Goal: Information Seeking & Learning: Find specific page/section

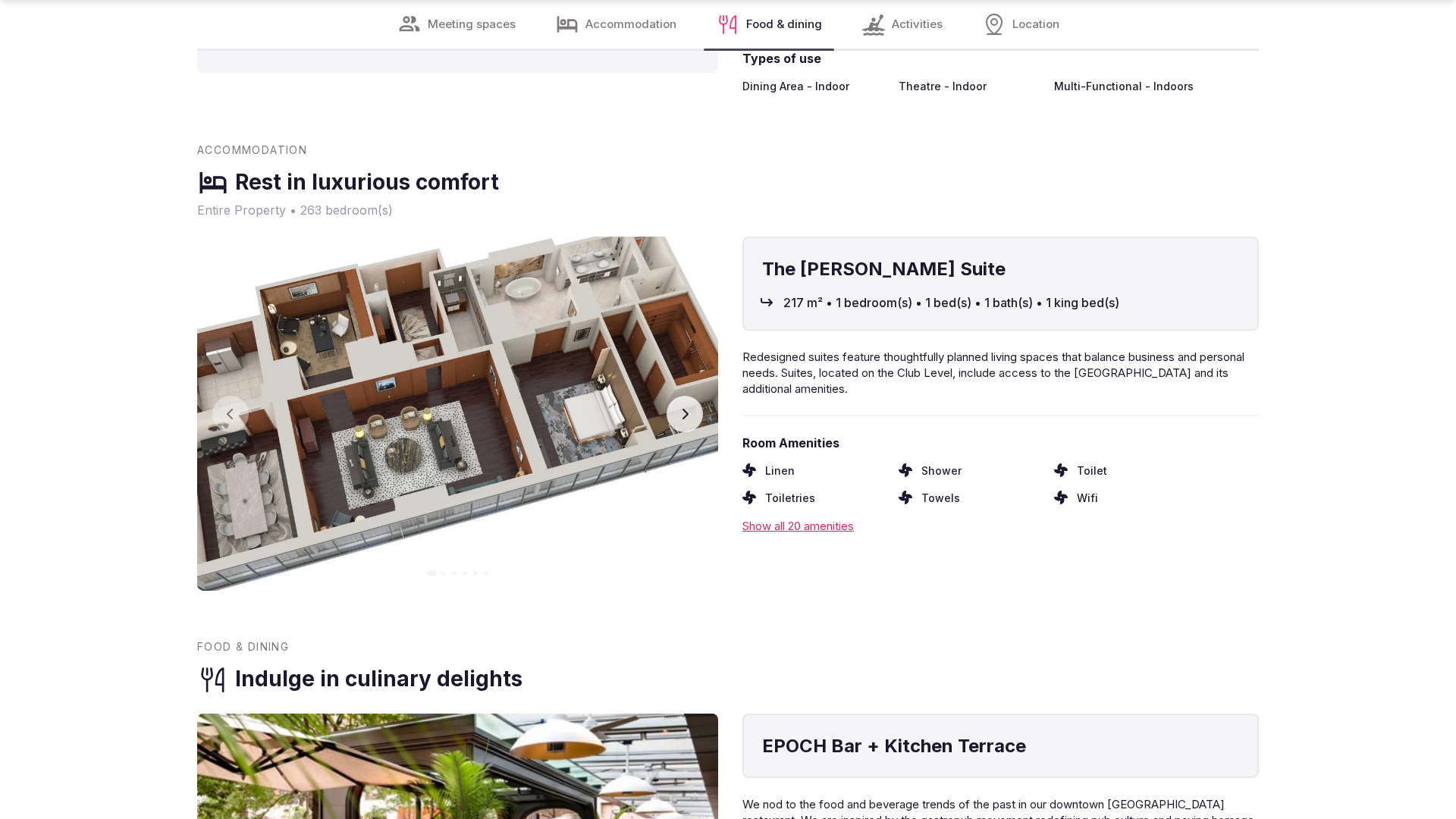
scroll to position [2999, 0]
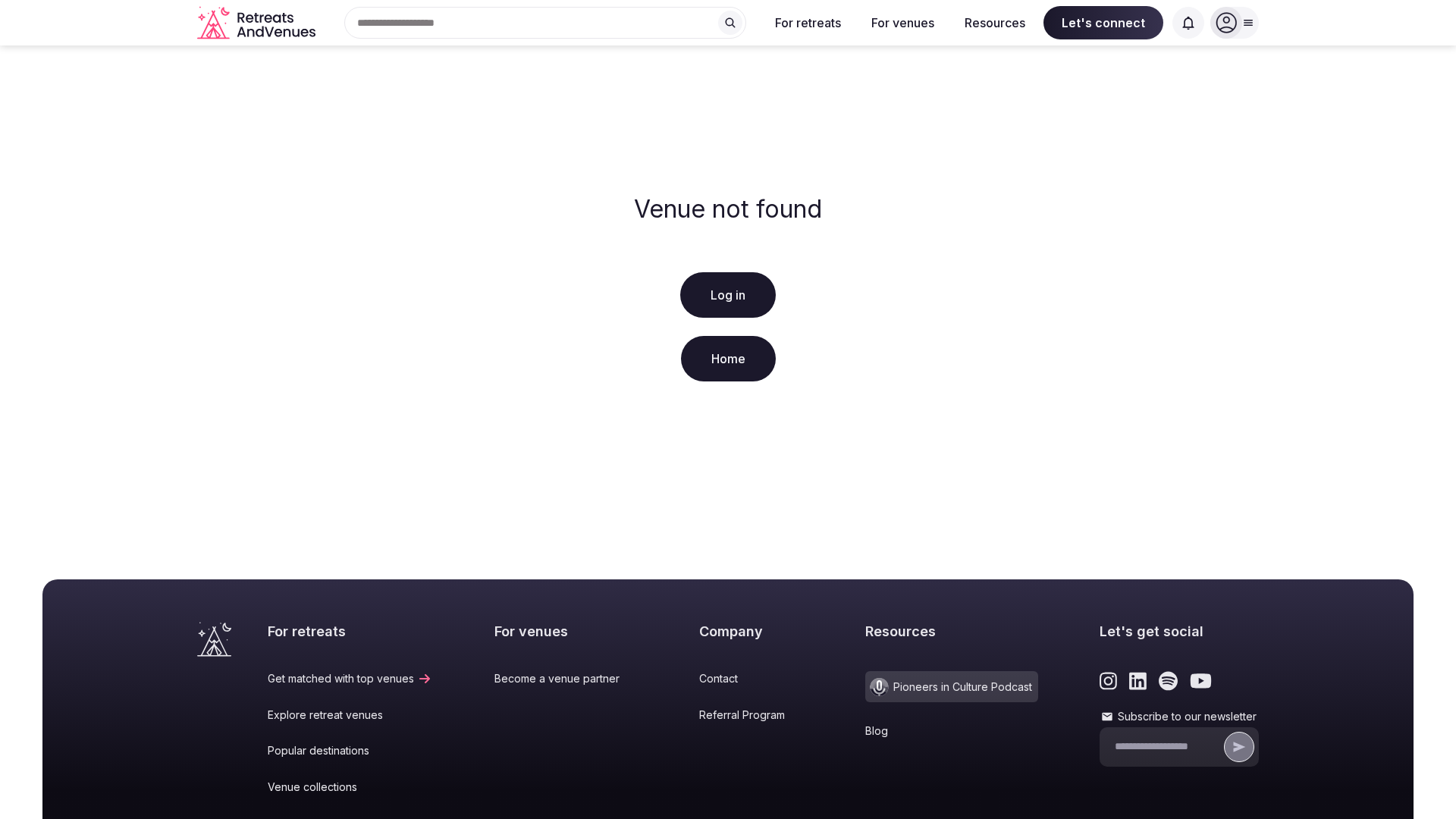
scroll to position [225, 0]
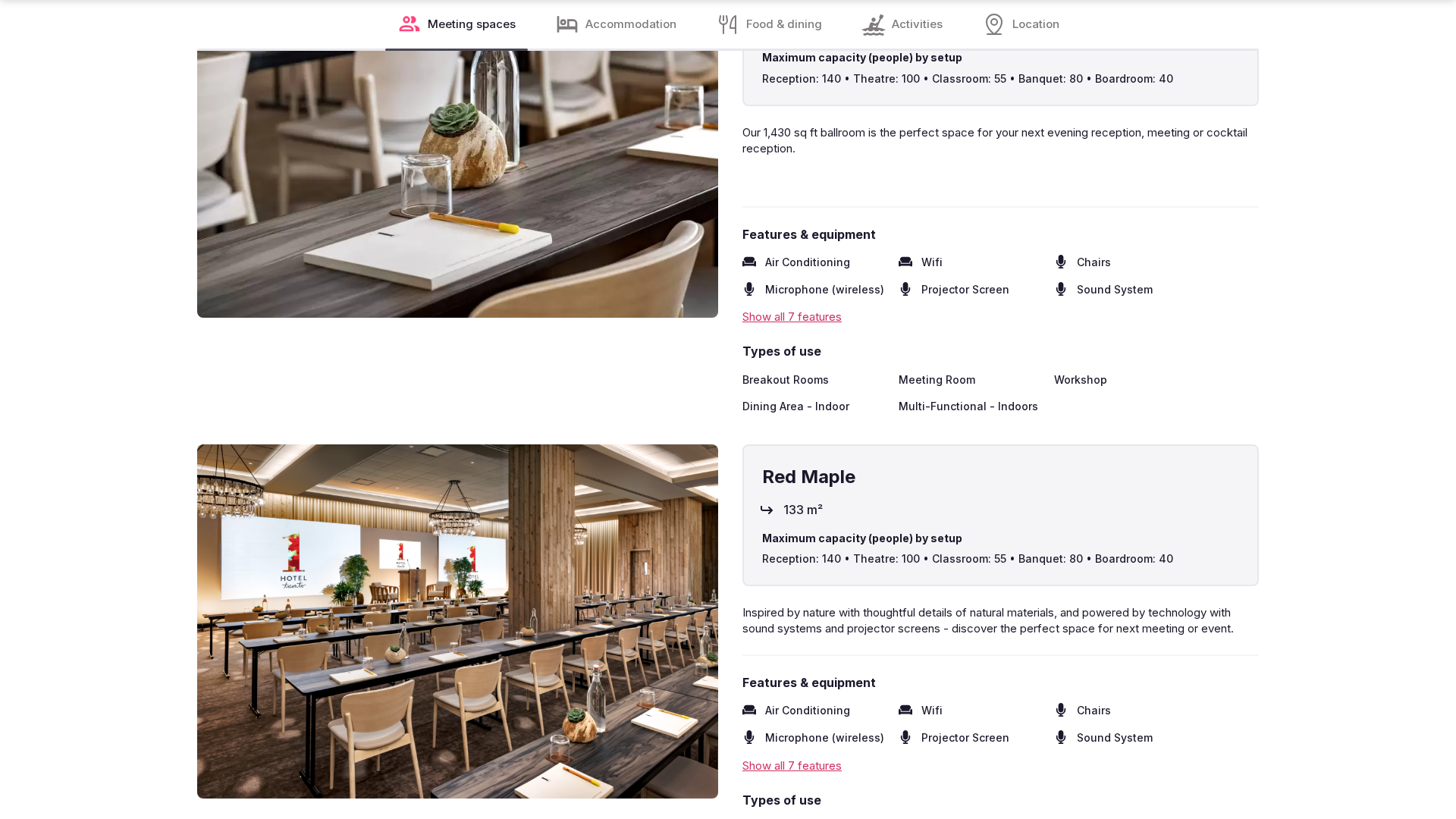
scroll to position [3054, 0]
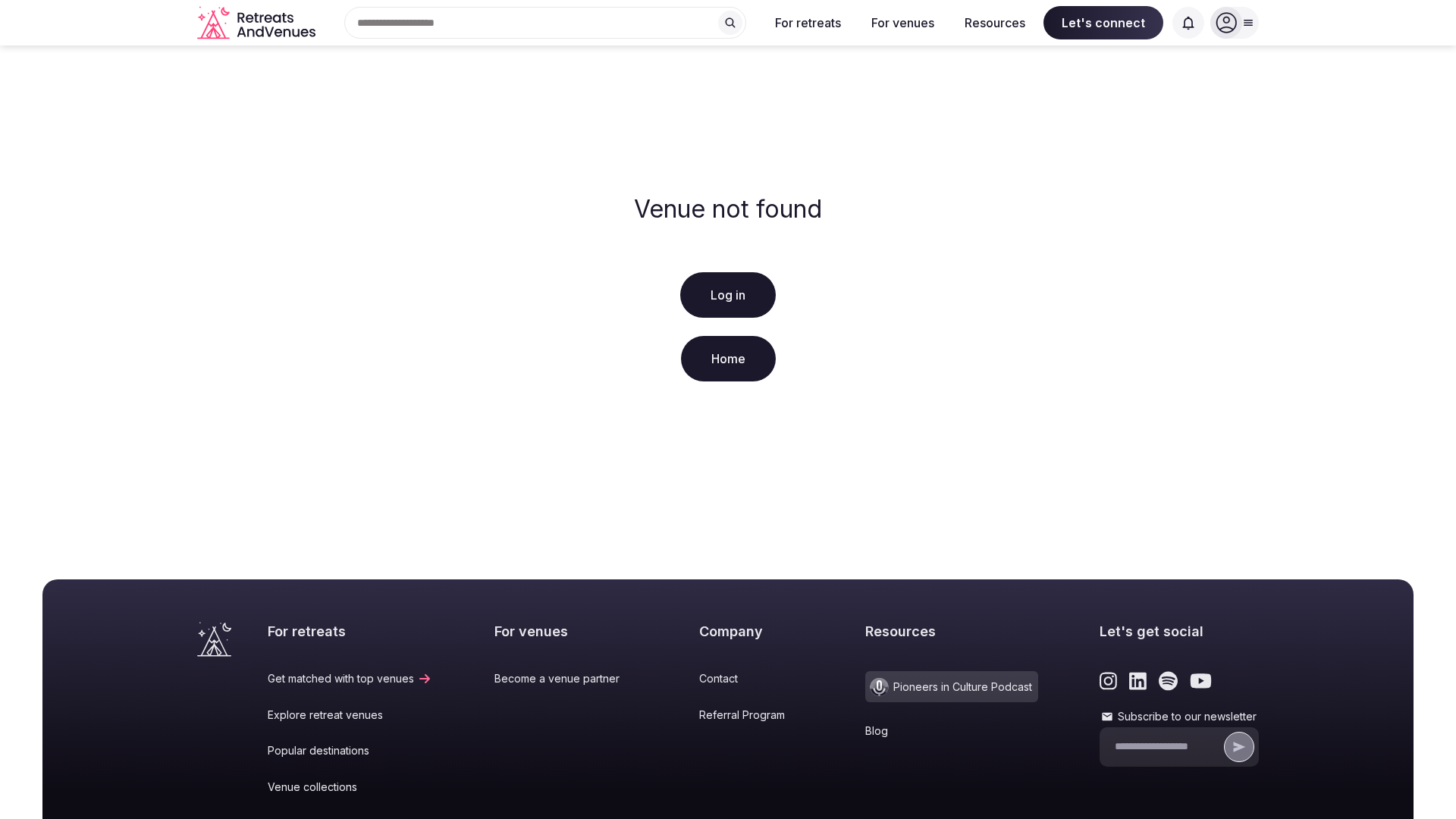
scroll to position [225, 0]
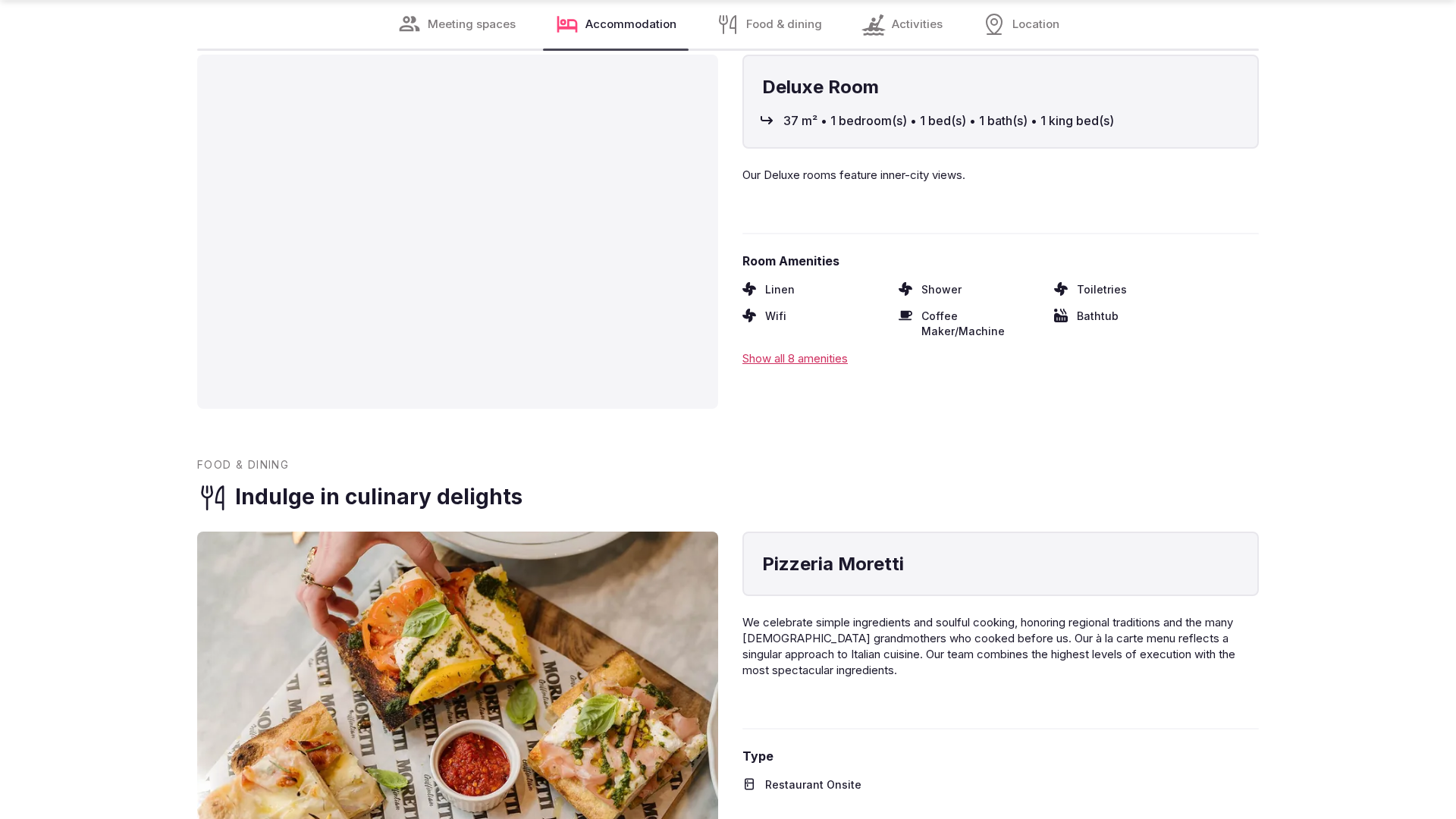
scroll to position [3009, 0]
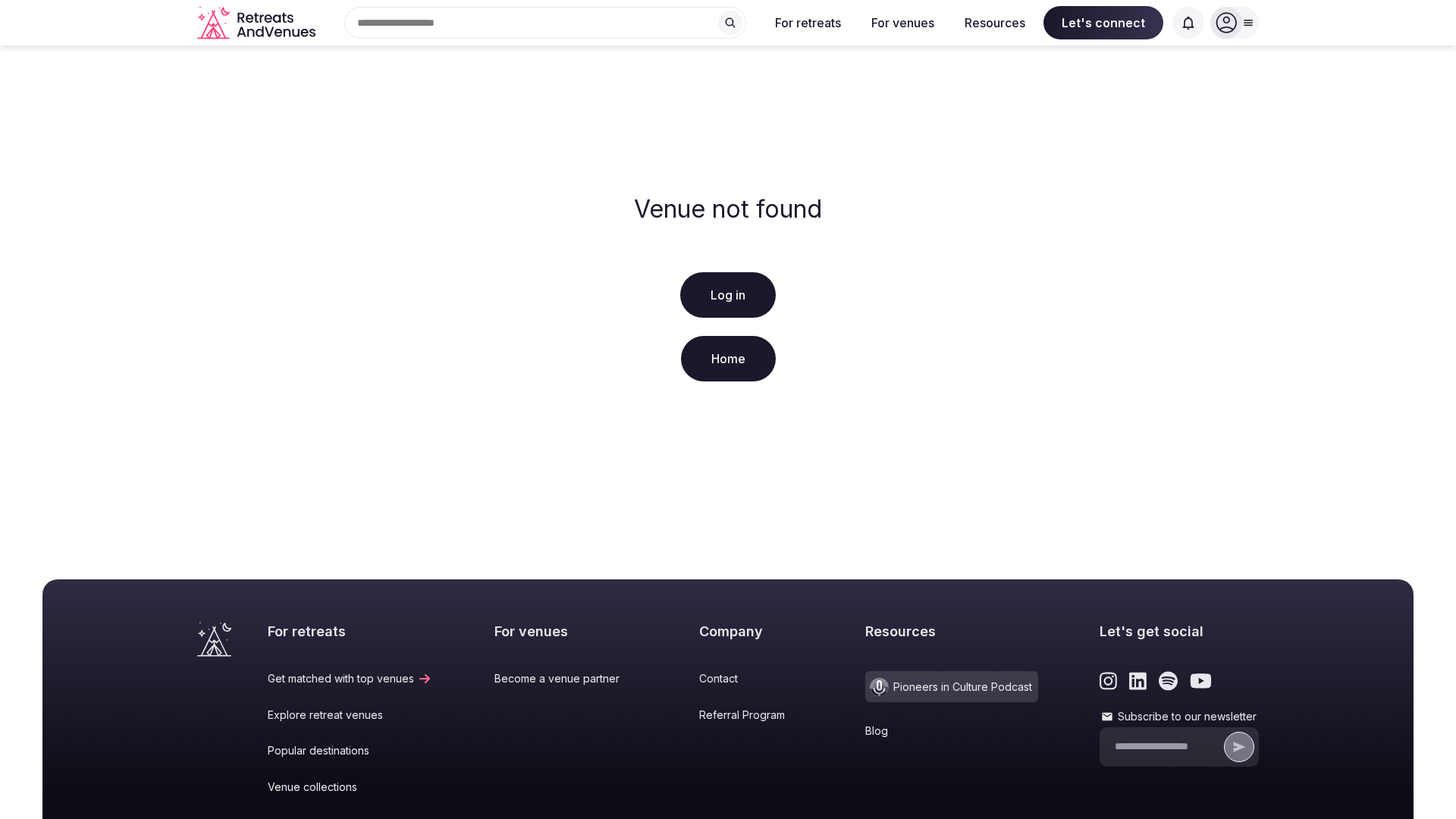
scroll to position [225, 0]
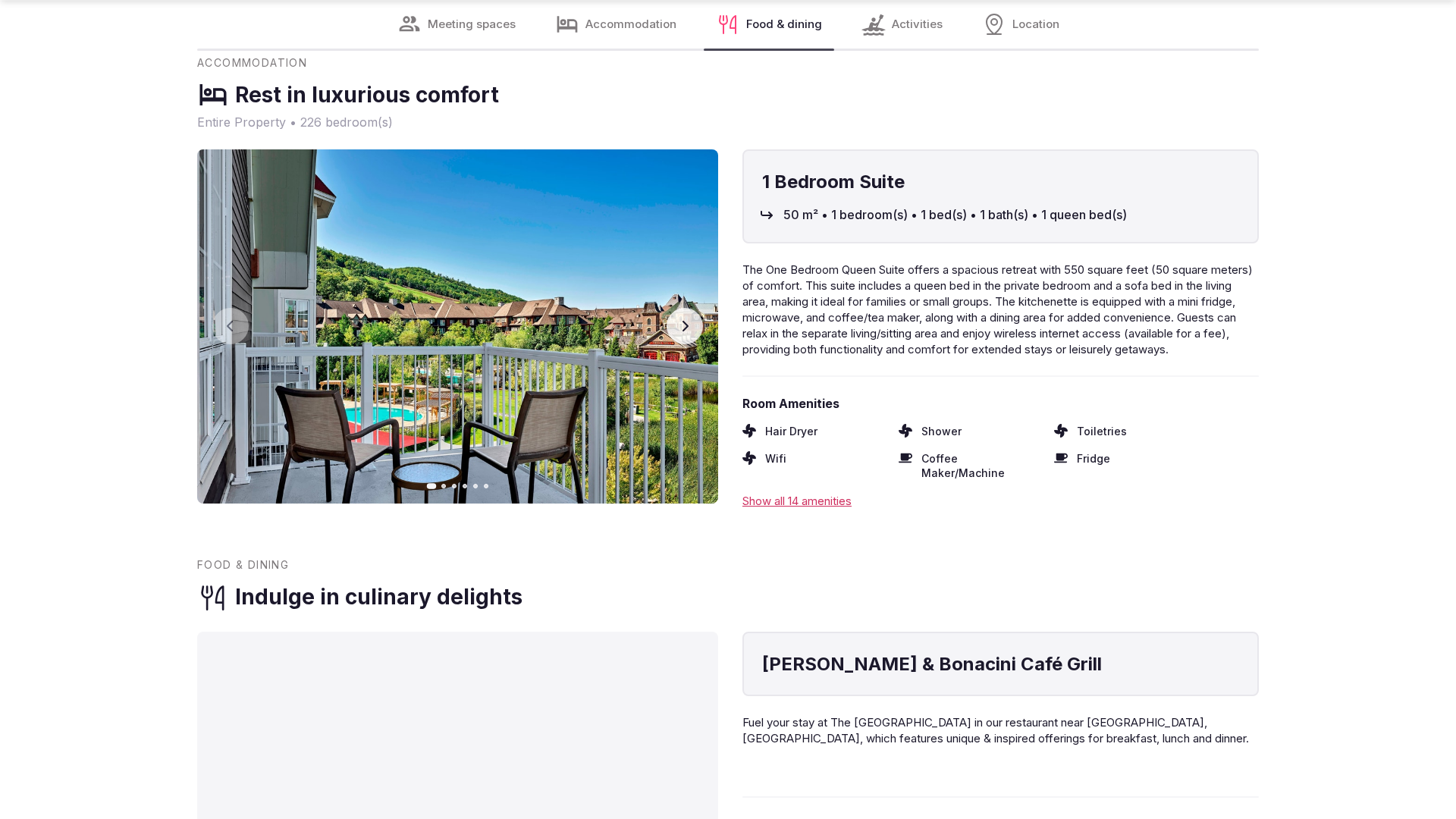
scroll to position [3053, 0]
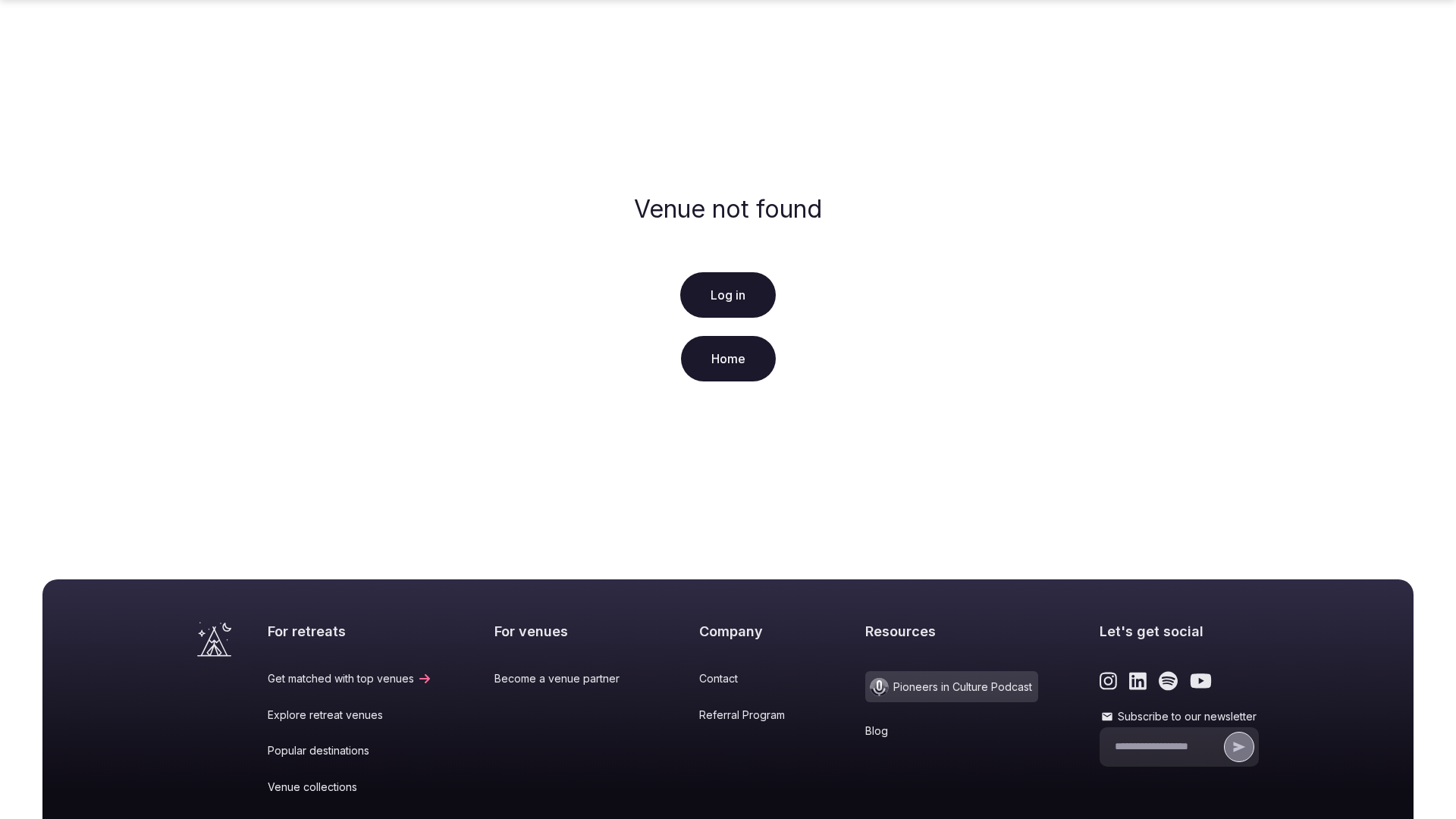
scroll to position [225, 0]
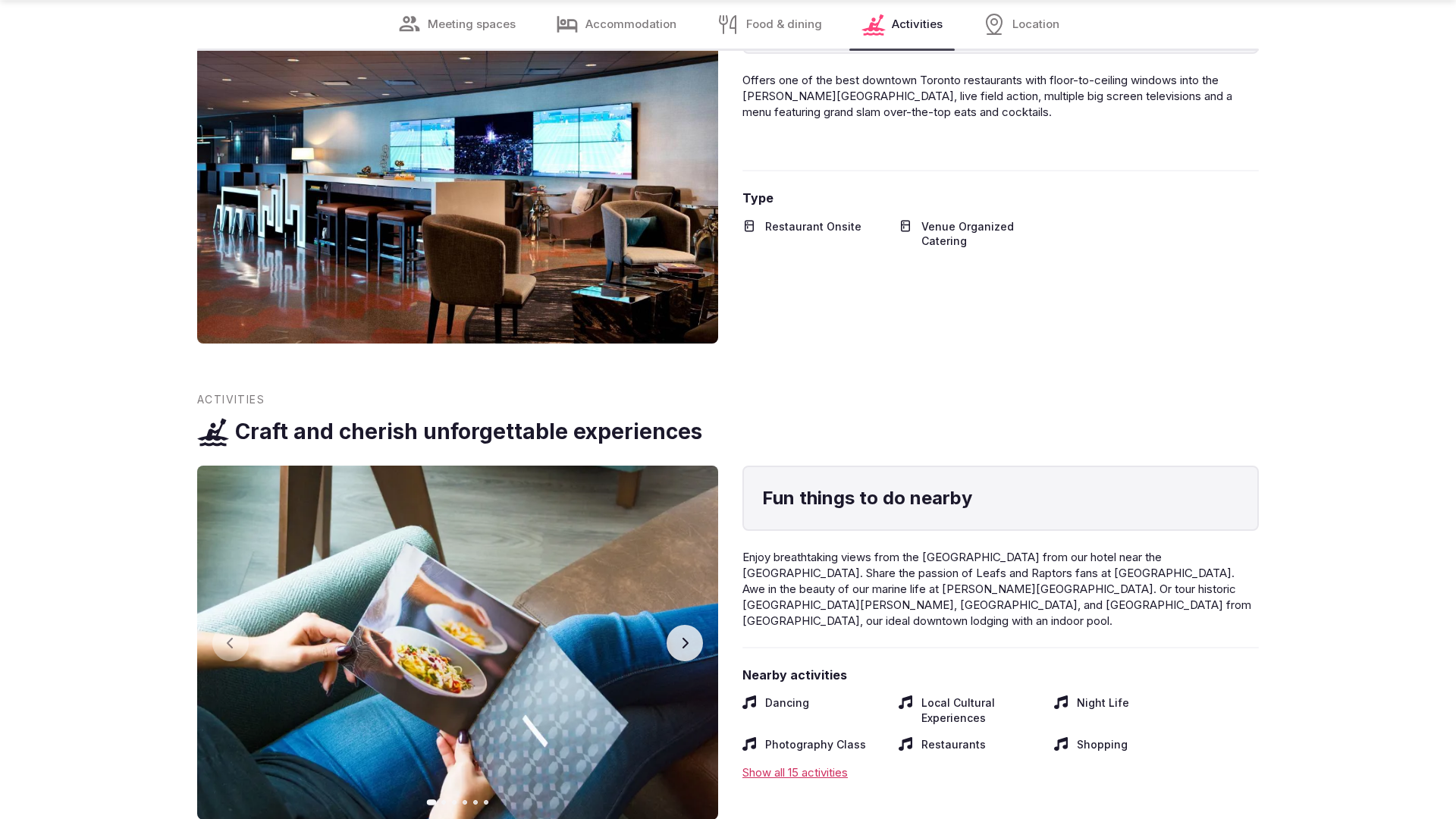
scroll to position [3003, 0]
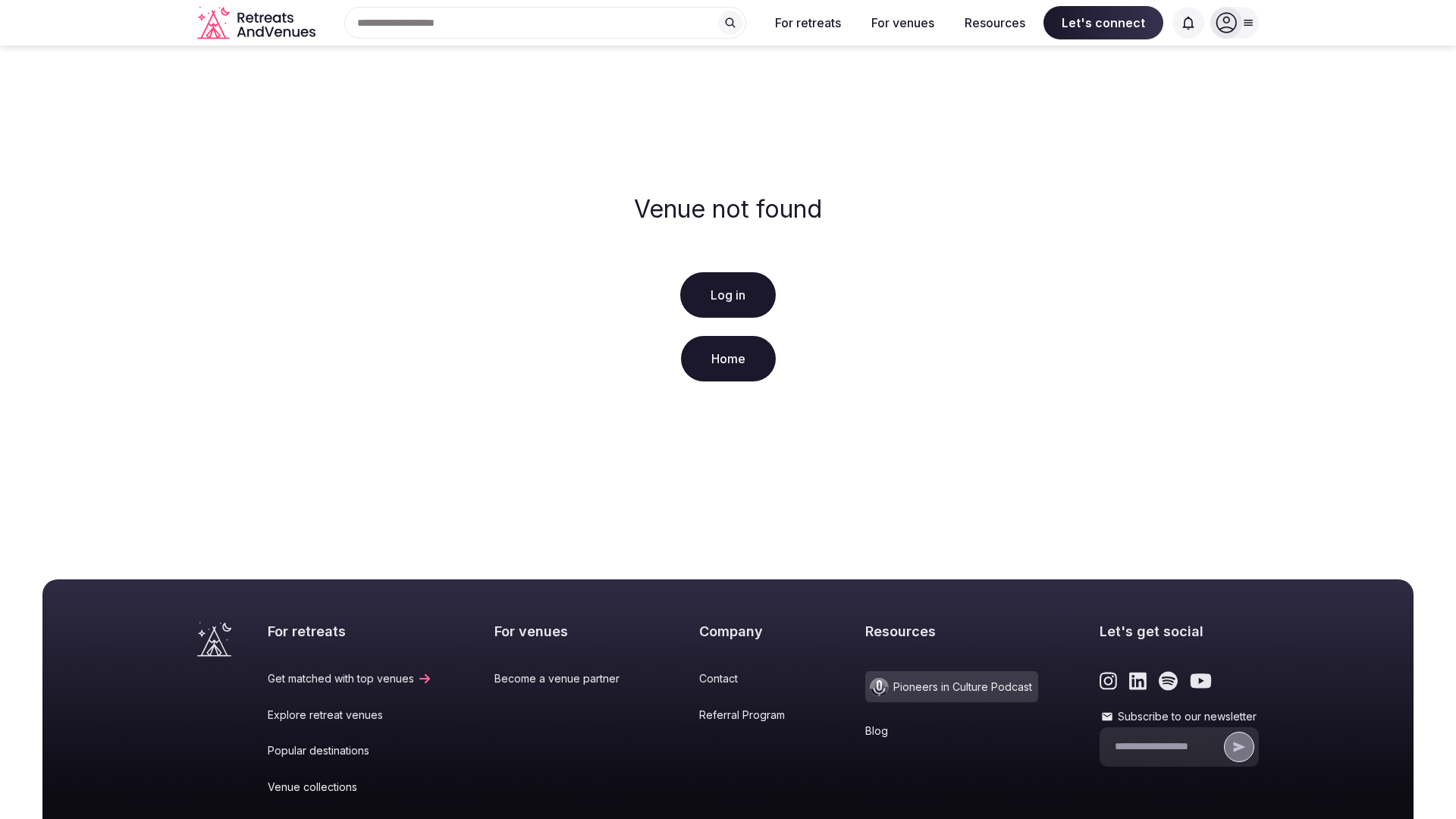
scroll to position [225, 0]
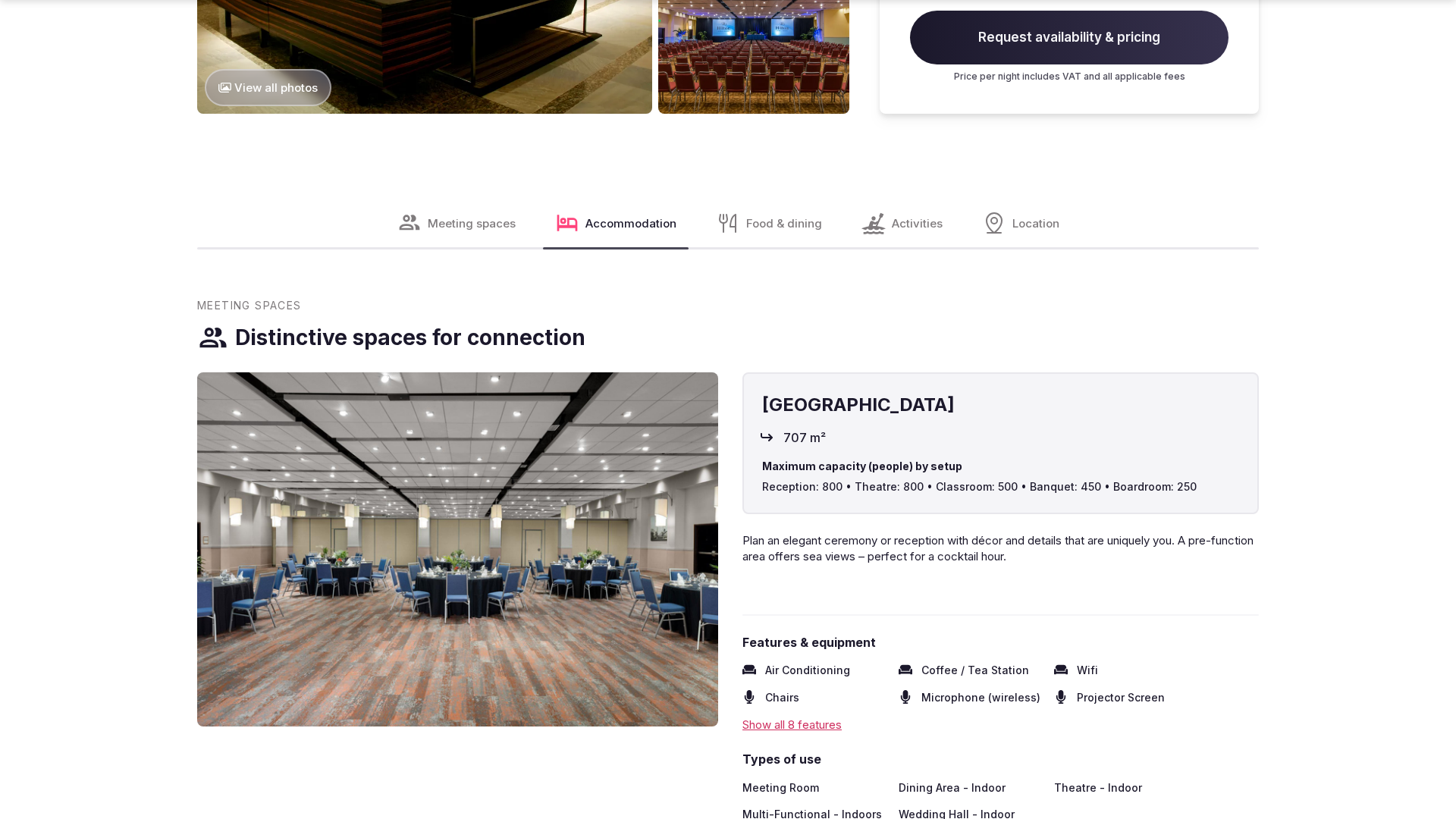
scroll to position [2272, 0]
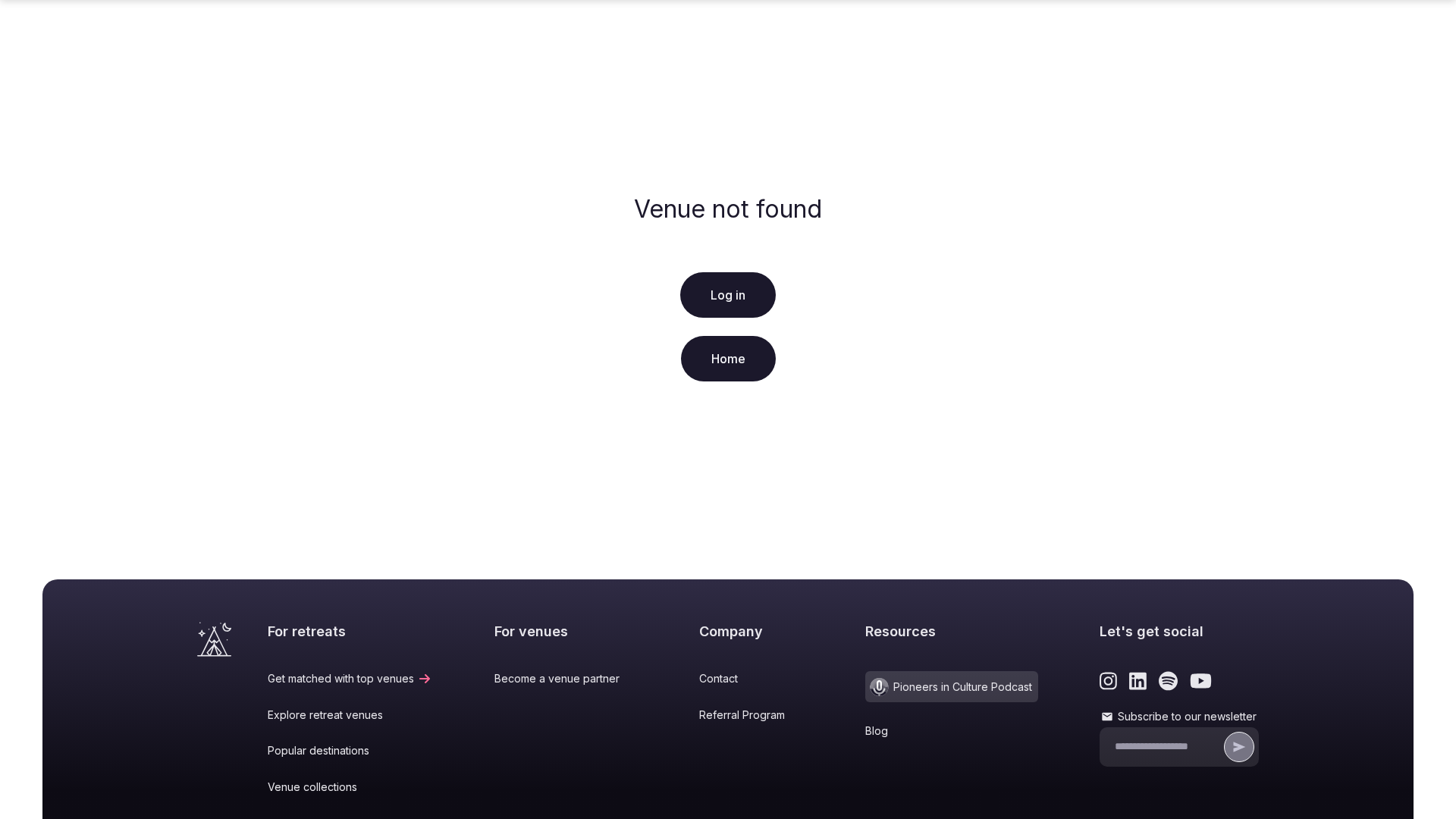
scroll to position [225, 0]
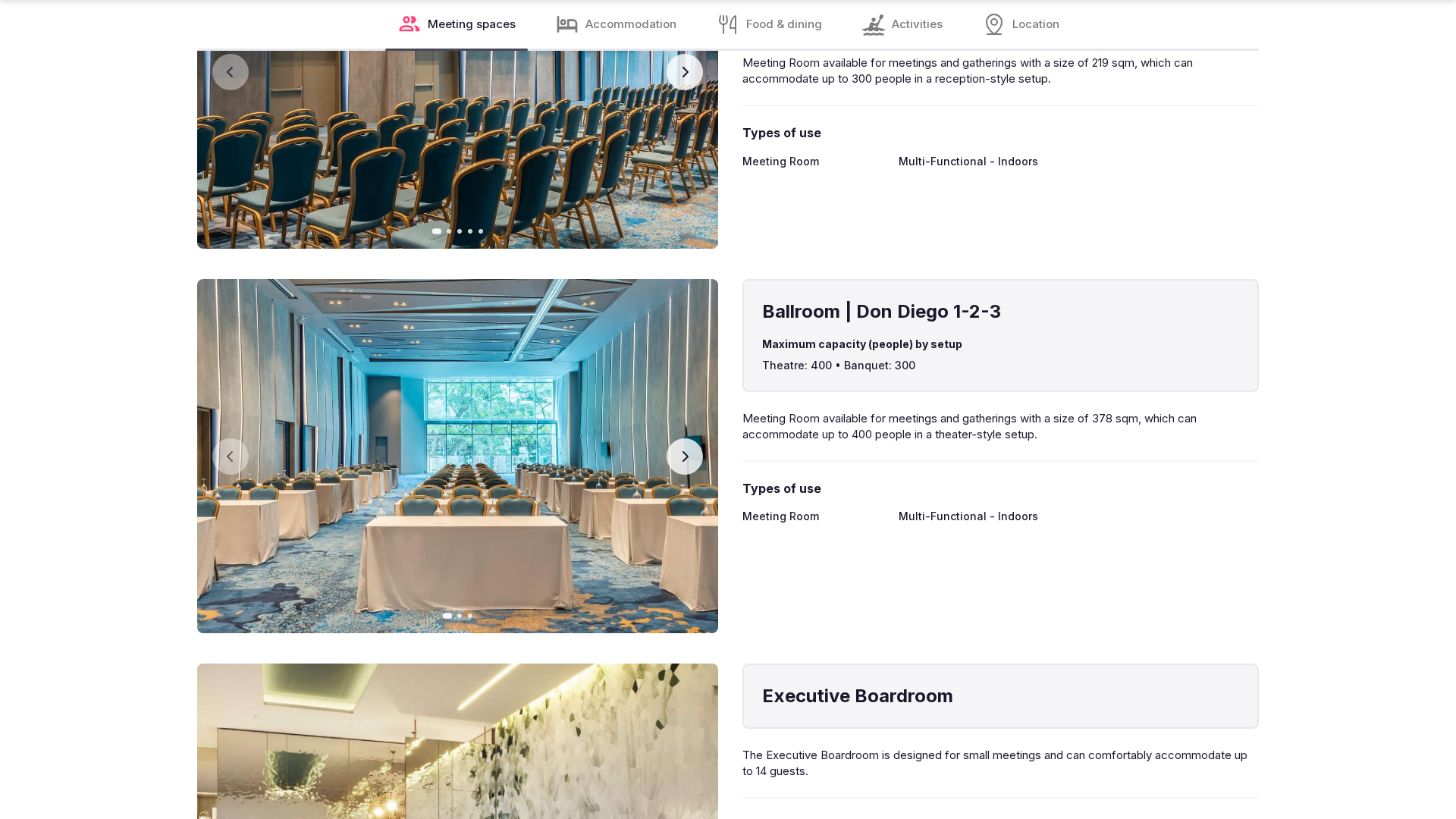
scroll to position [3054, 0]
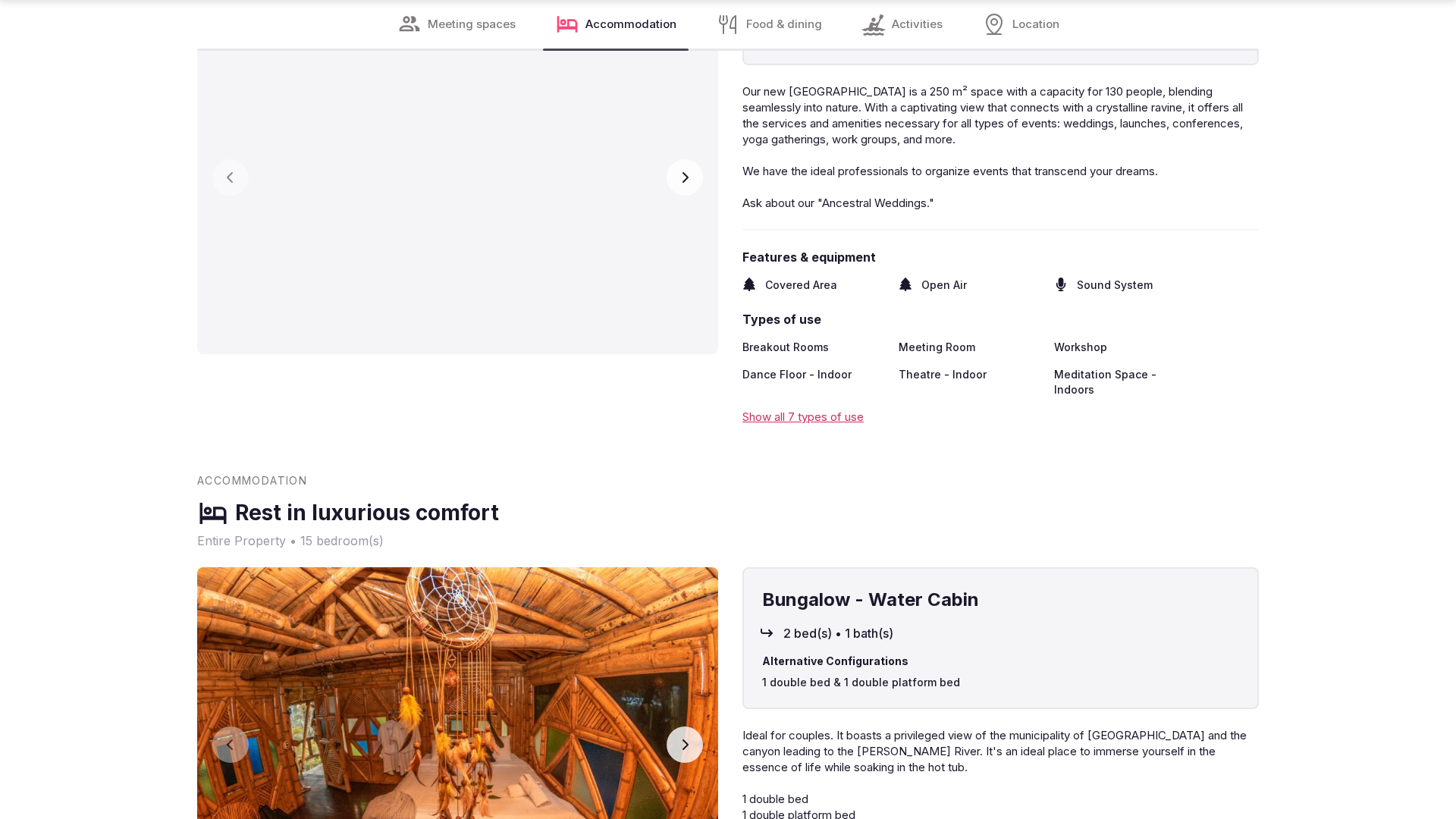
scroll to position [2221, 0]
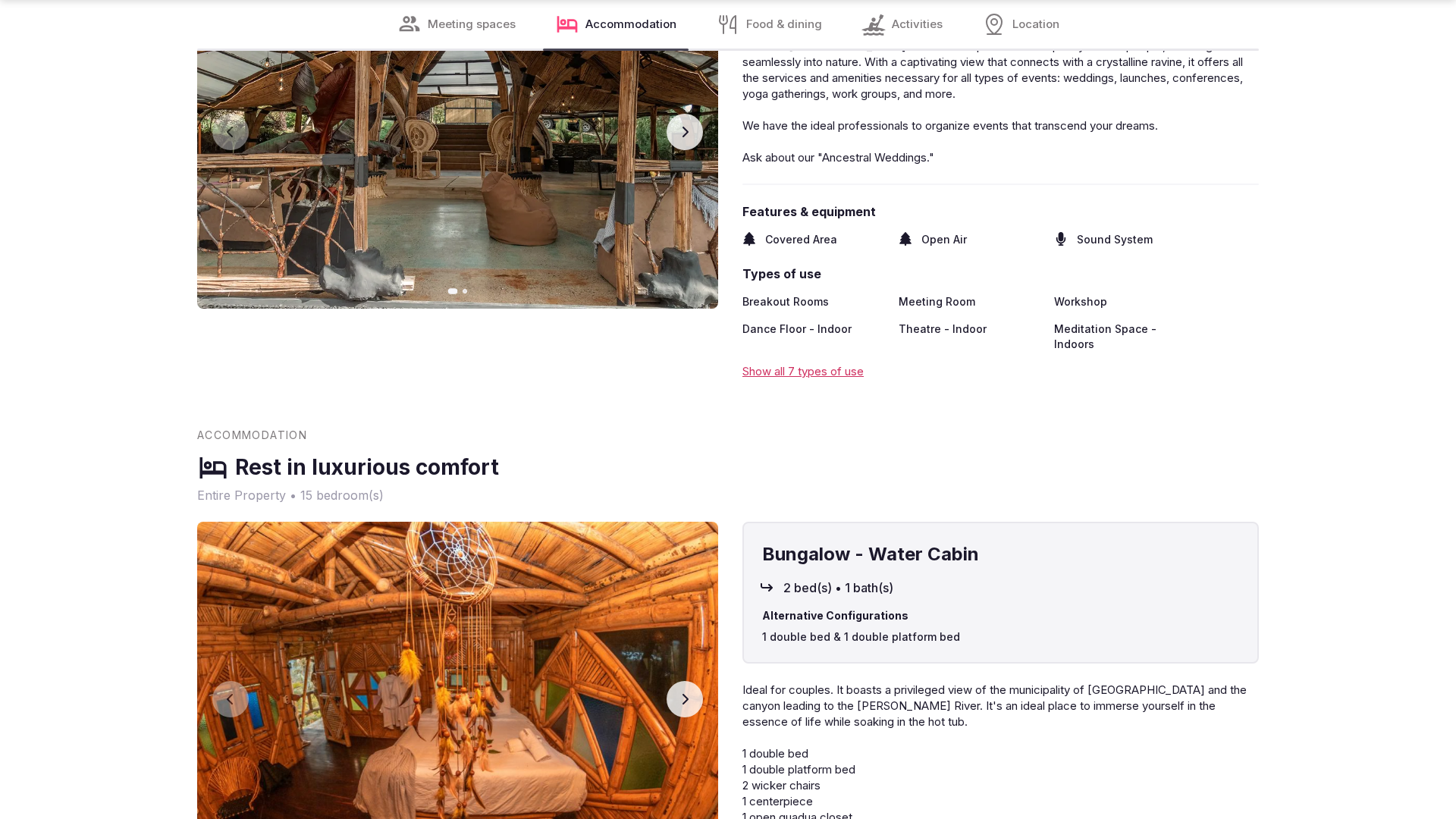
scroll to position [3003, 0]
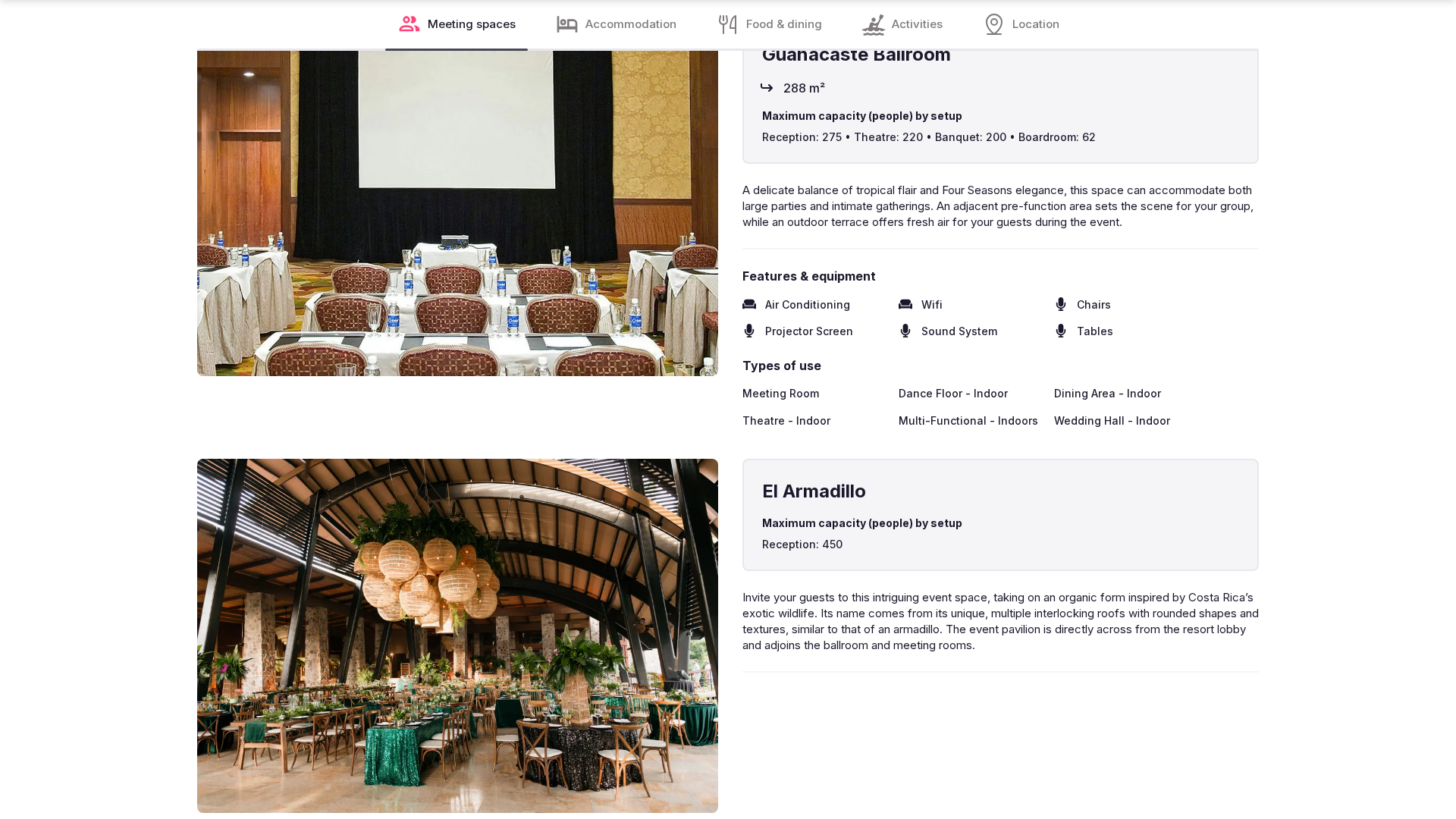
scroll to position [3048, 0]
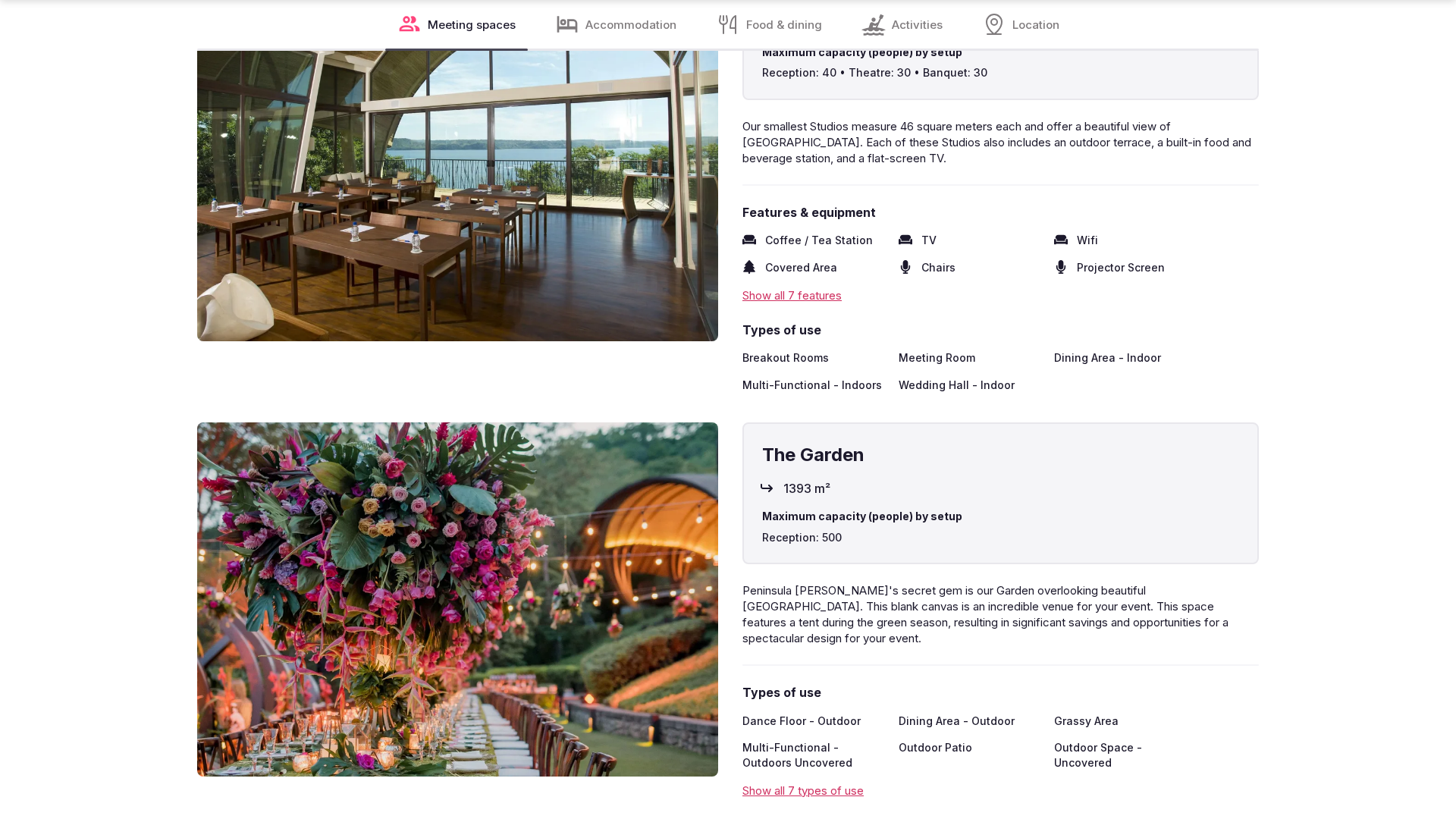
scroll to position [3052, 0]
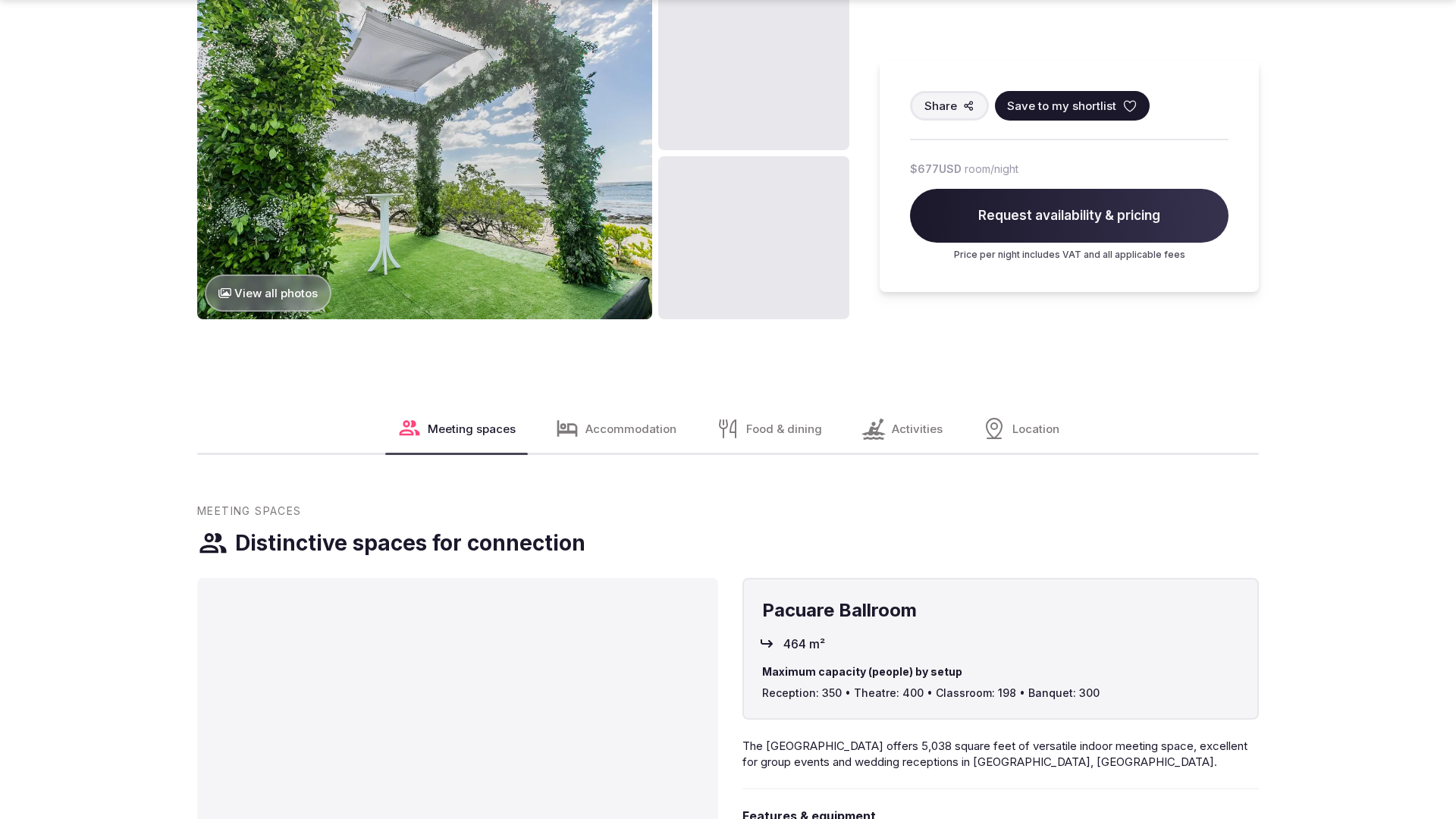
scroll to position [2272, 0]
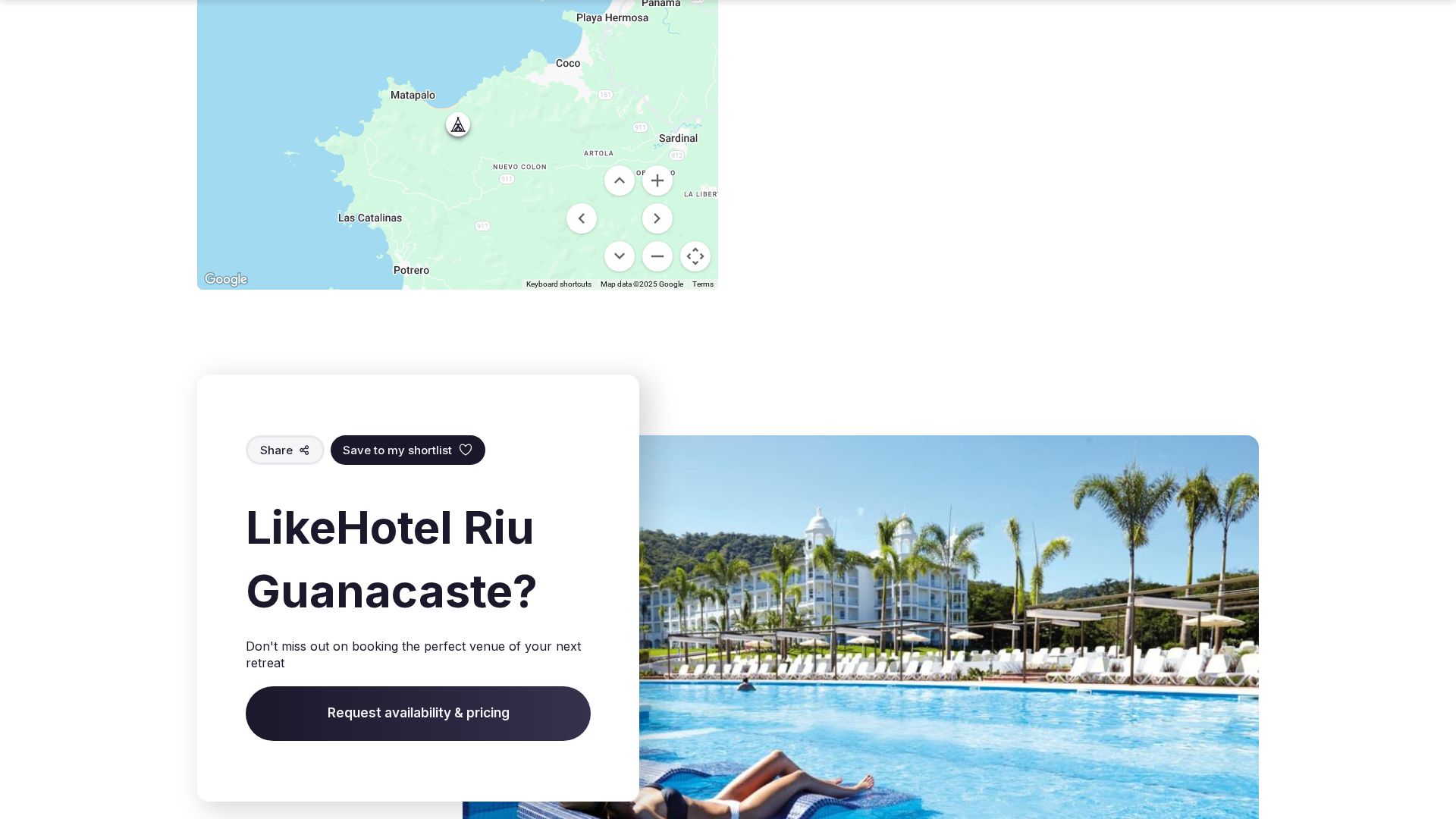
scroll to position [2244, 0]
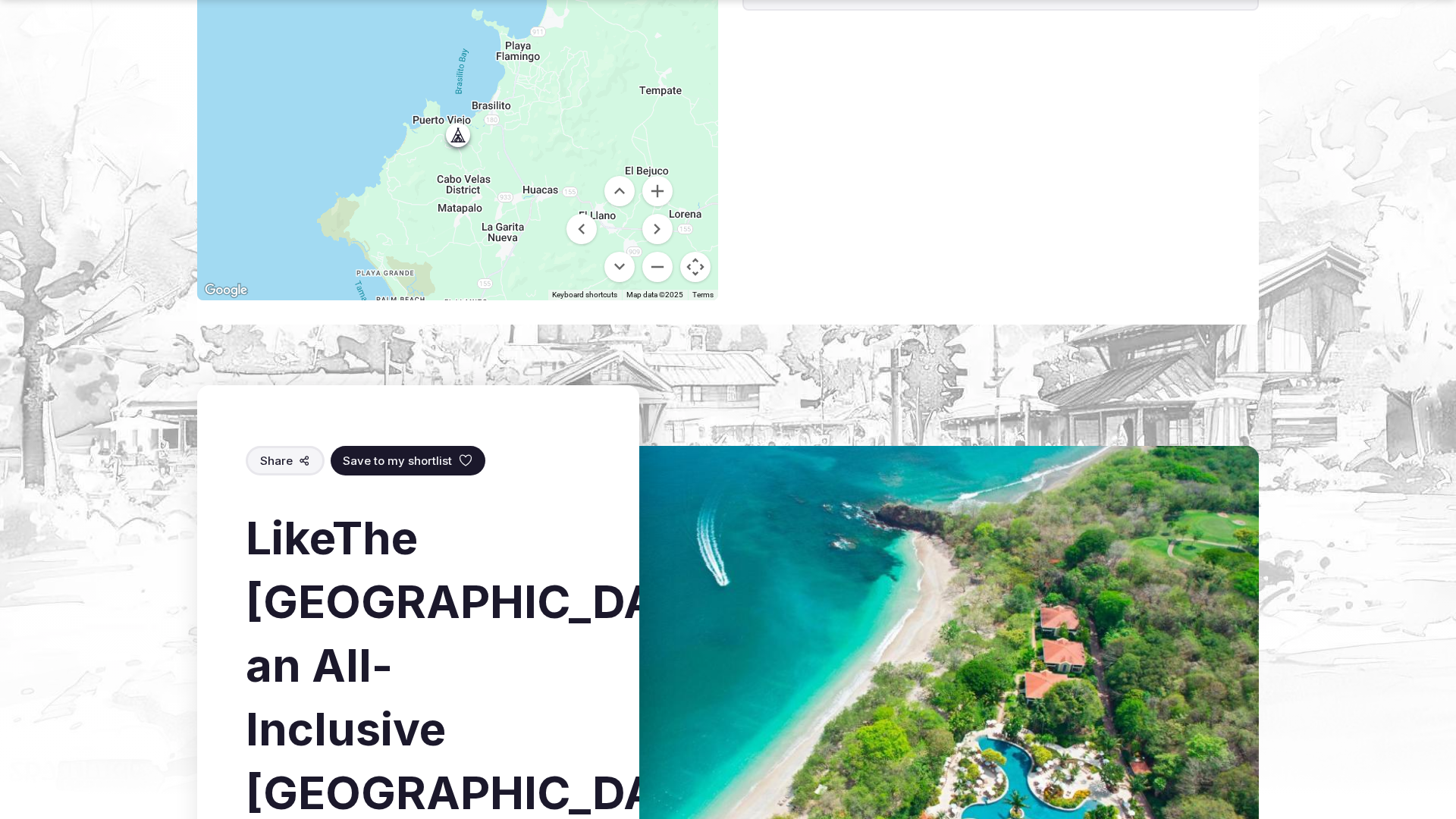
scroll to position [2255, 0]
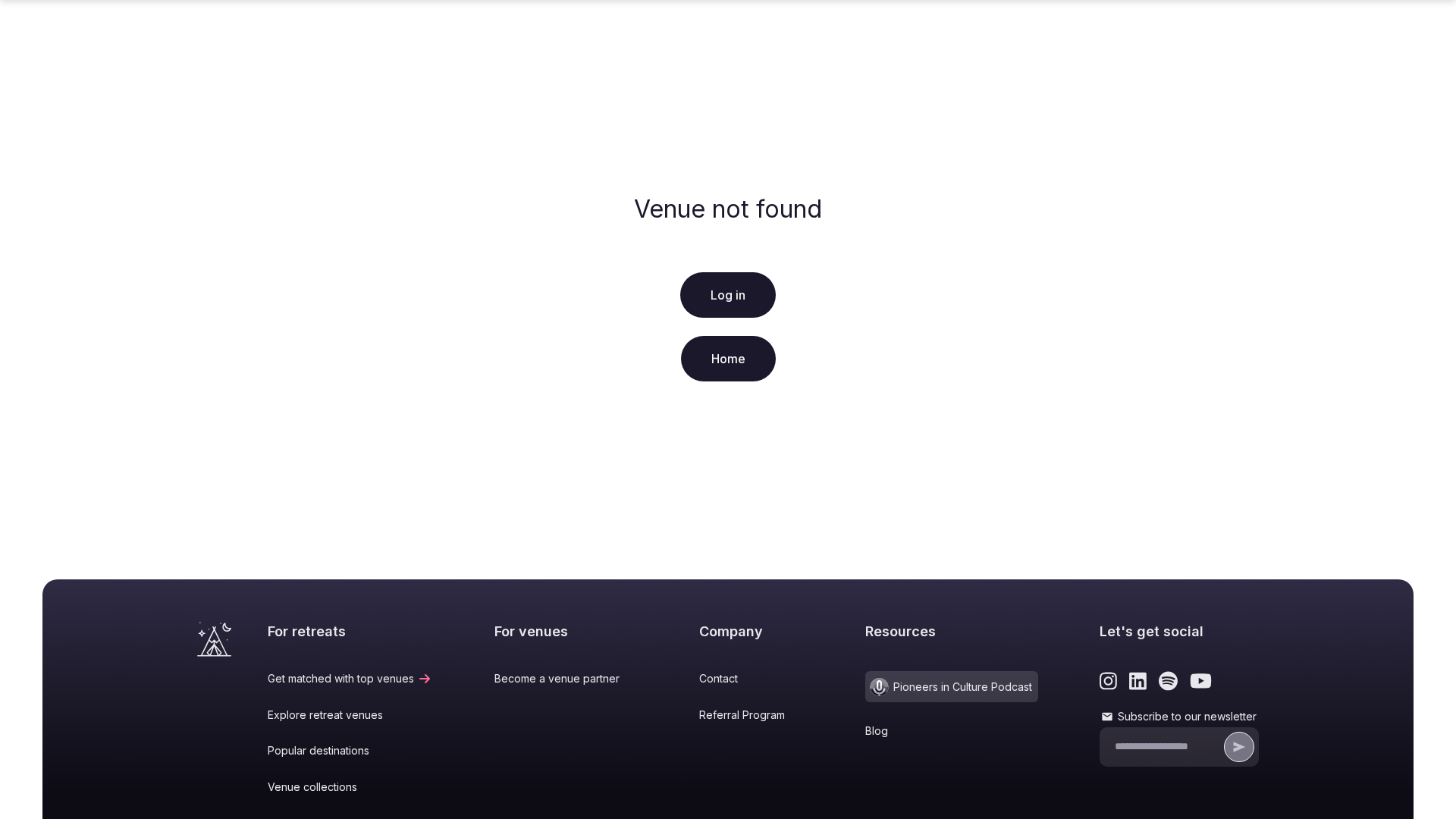
scroll to position [225, 0]
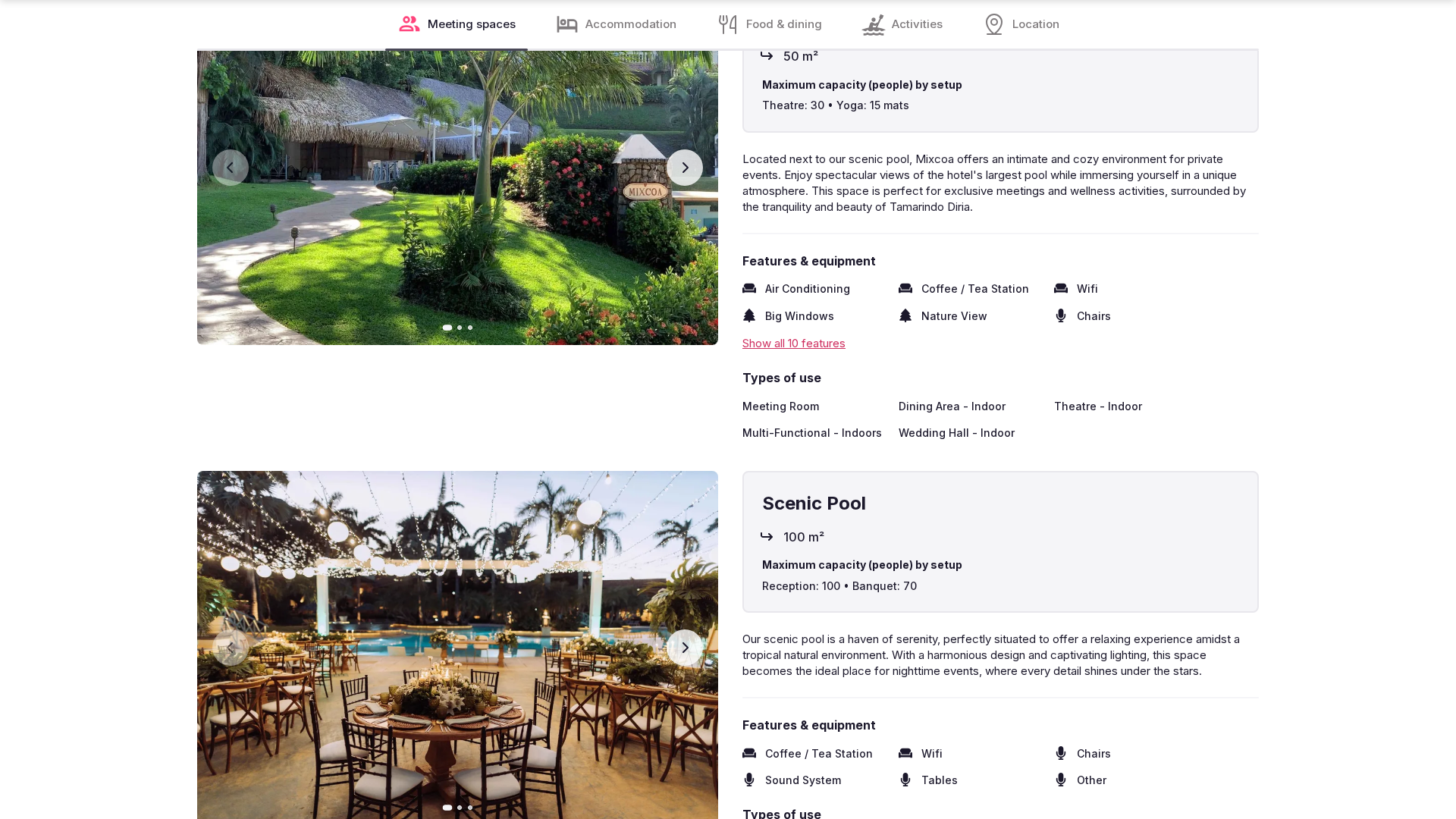
scroll to position [3054, 0]
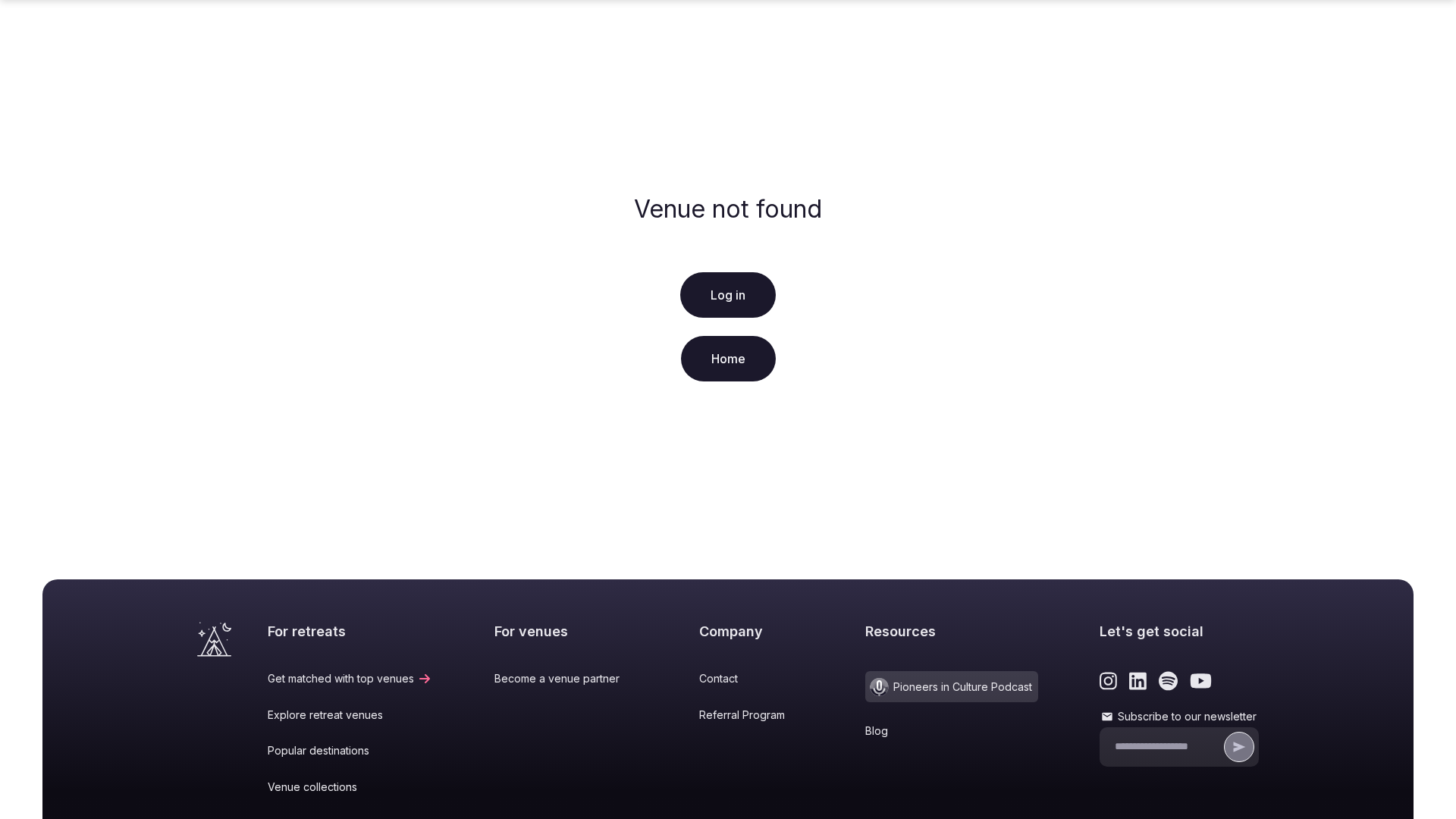
scroll to position [225, 0]
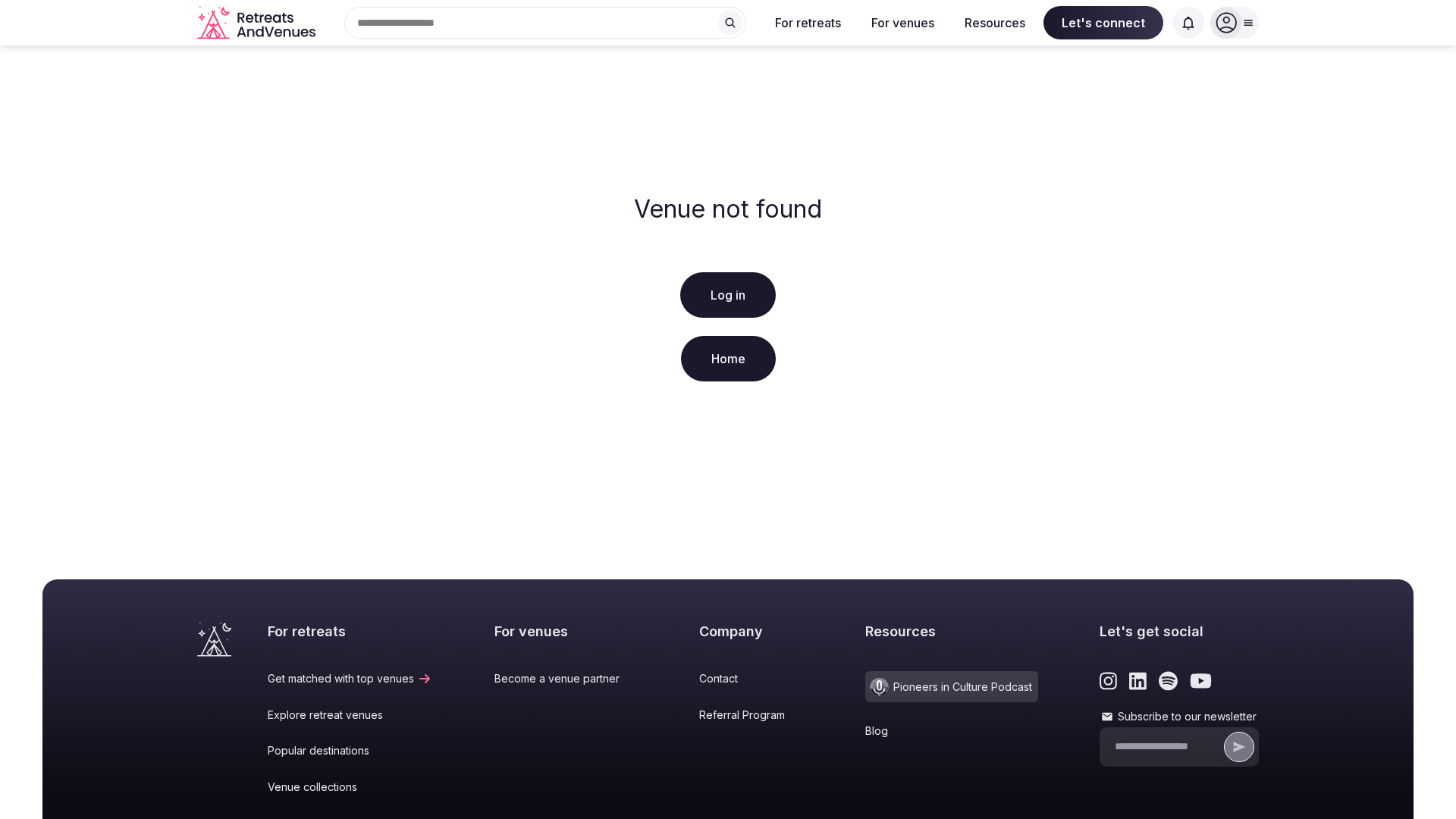
scroll to position [225, 0]
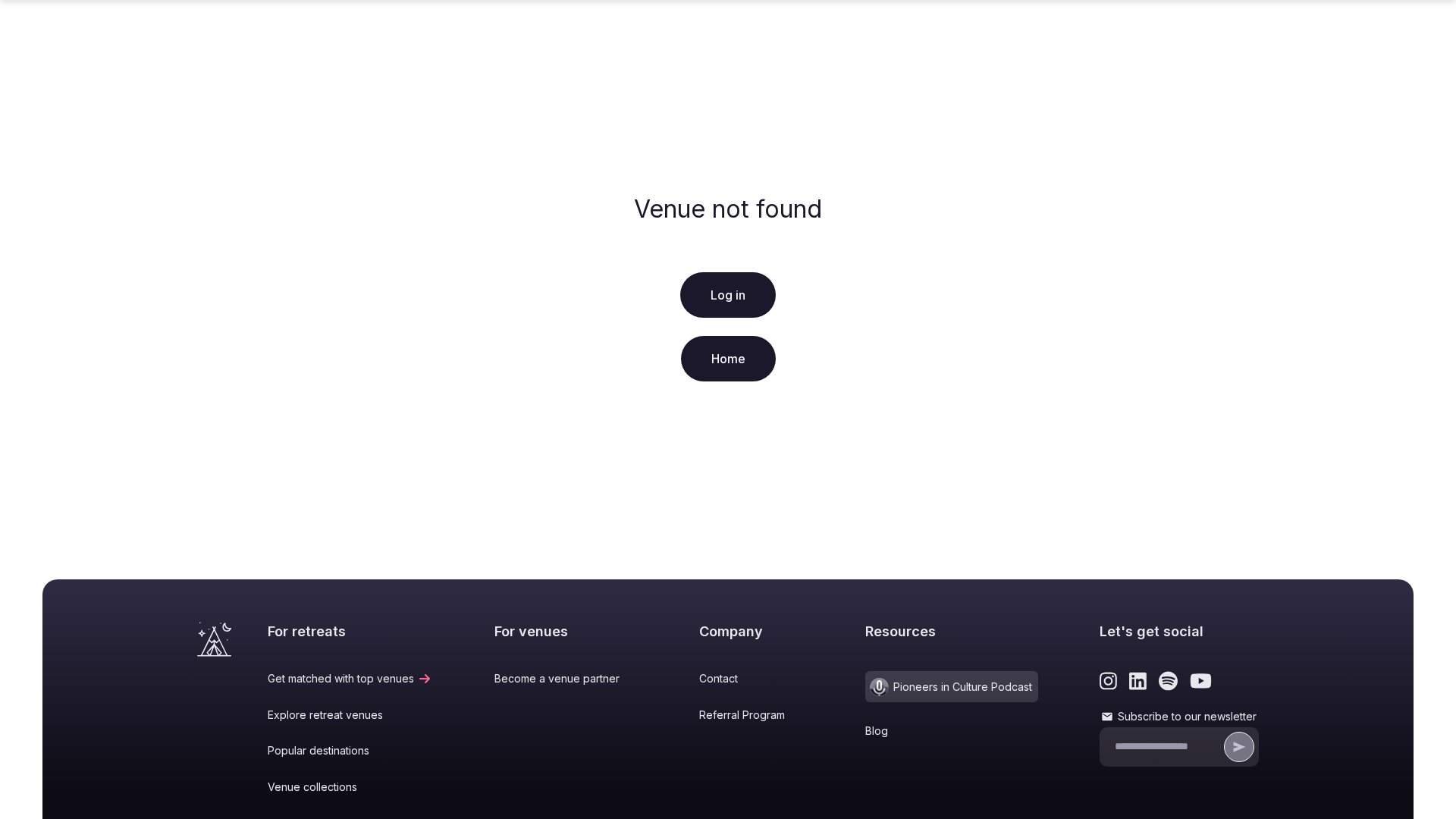
scroll to position [225, 0]
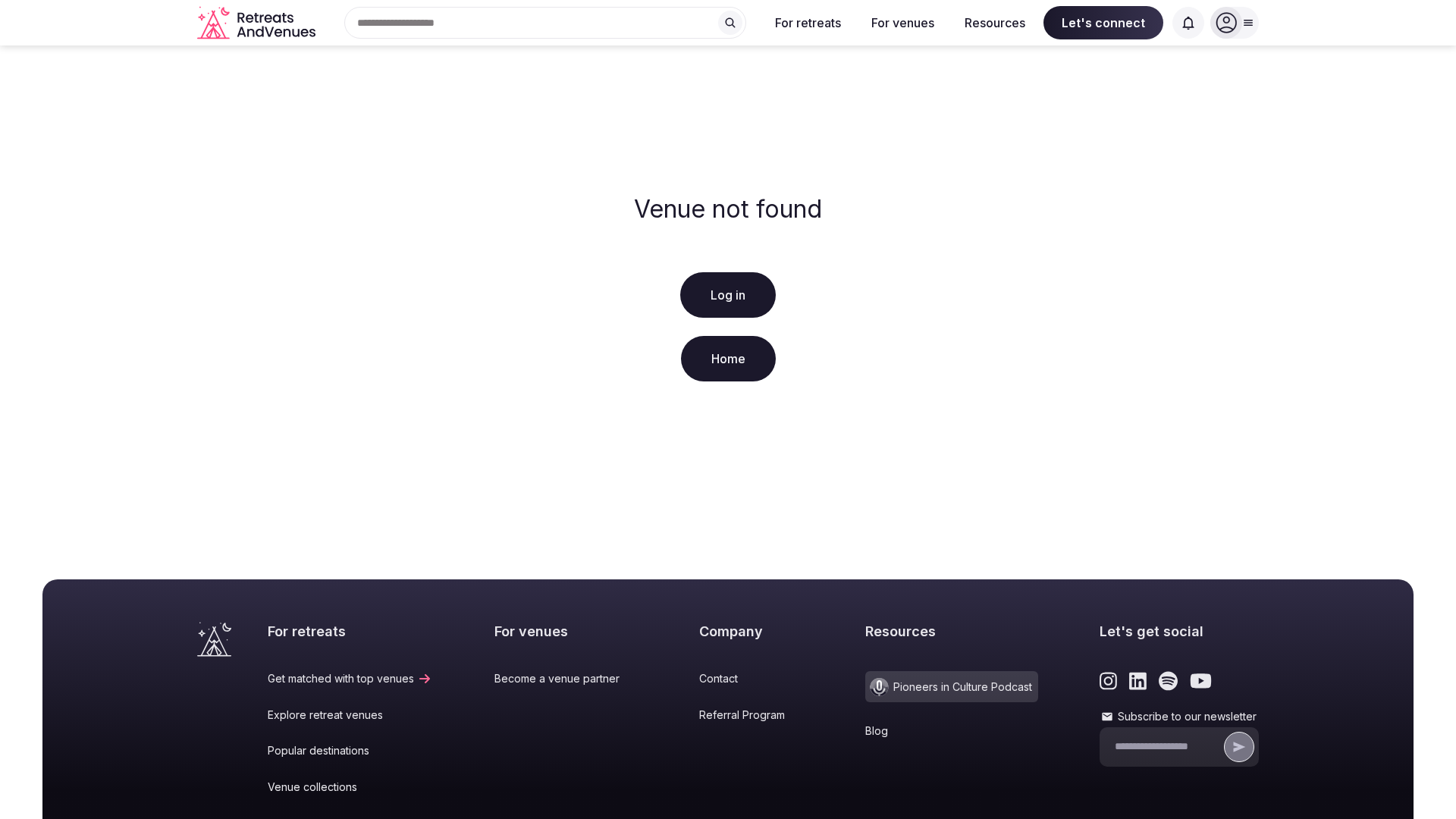
scroll to position [225, 0]
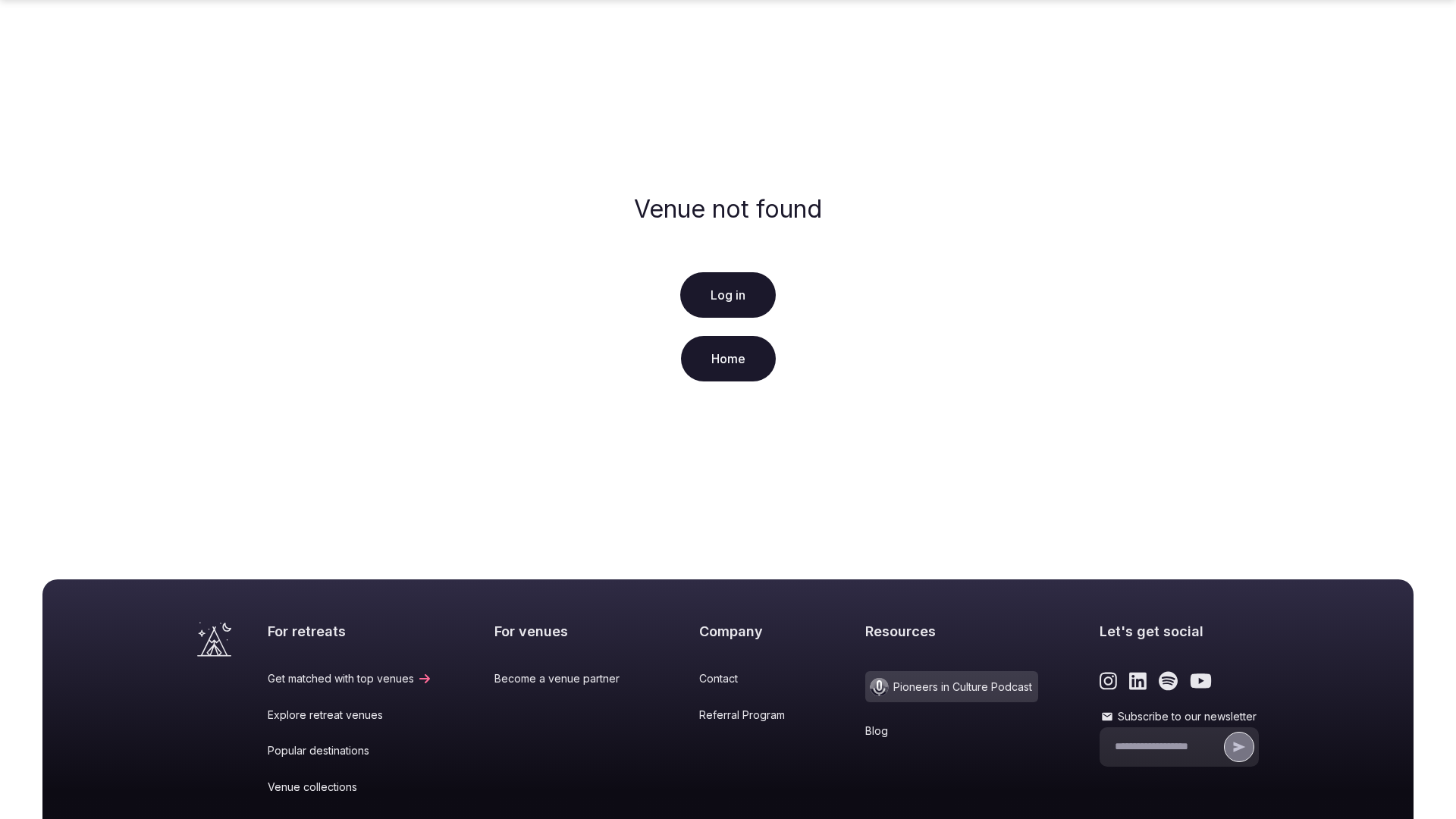
scroll to position [225, 0]
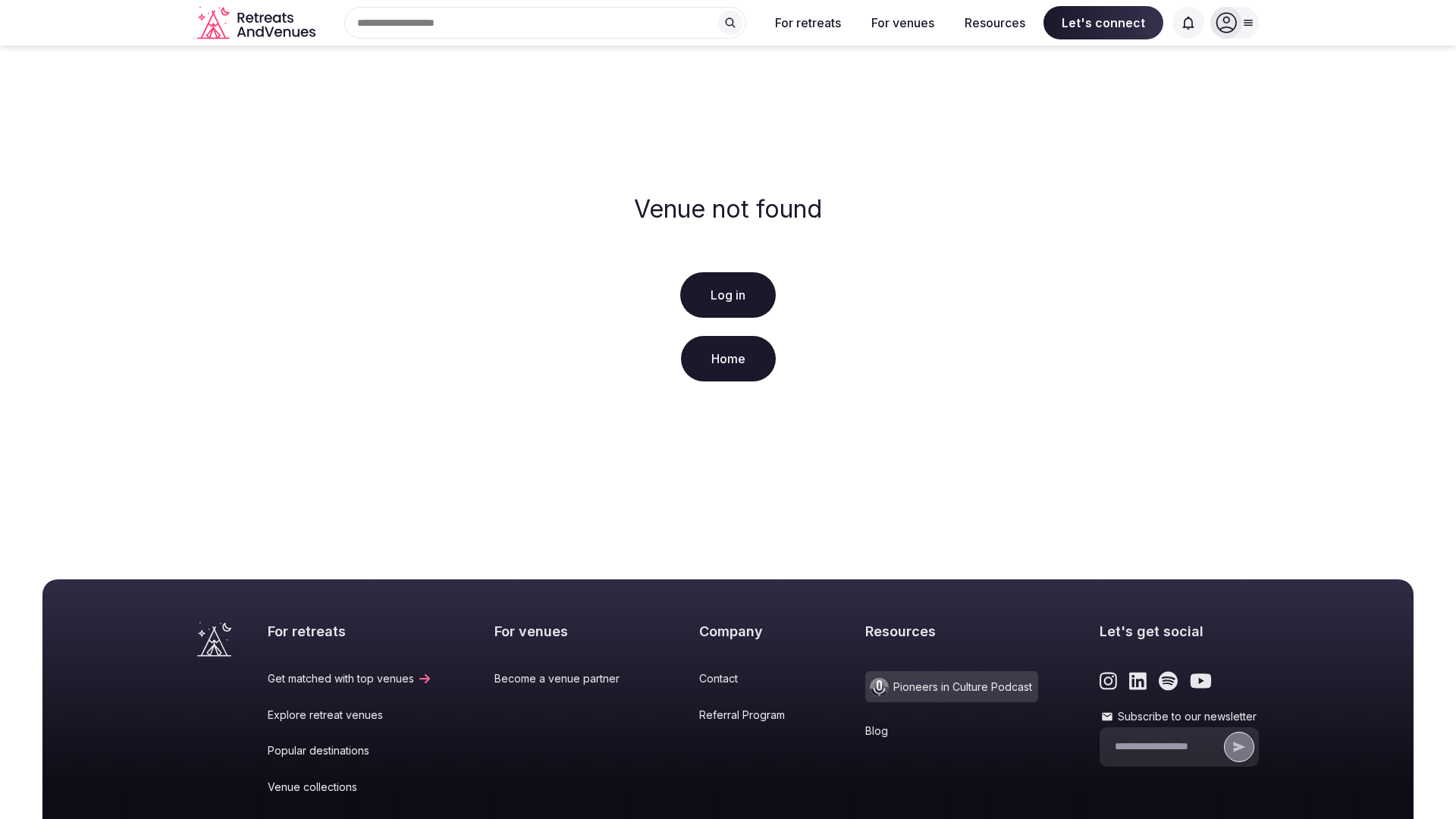
scroll to position [225, 0]
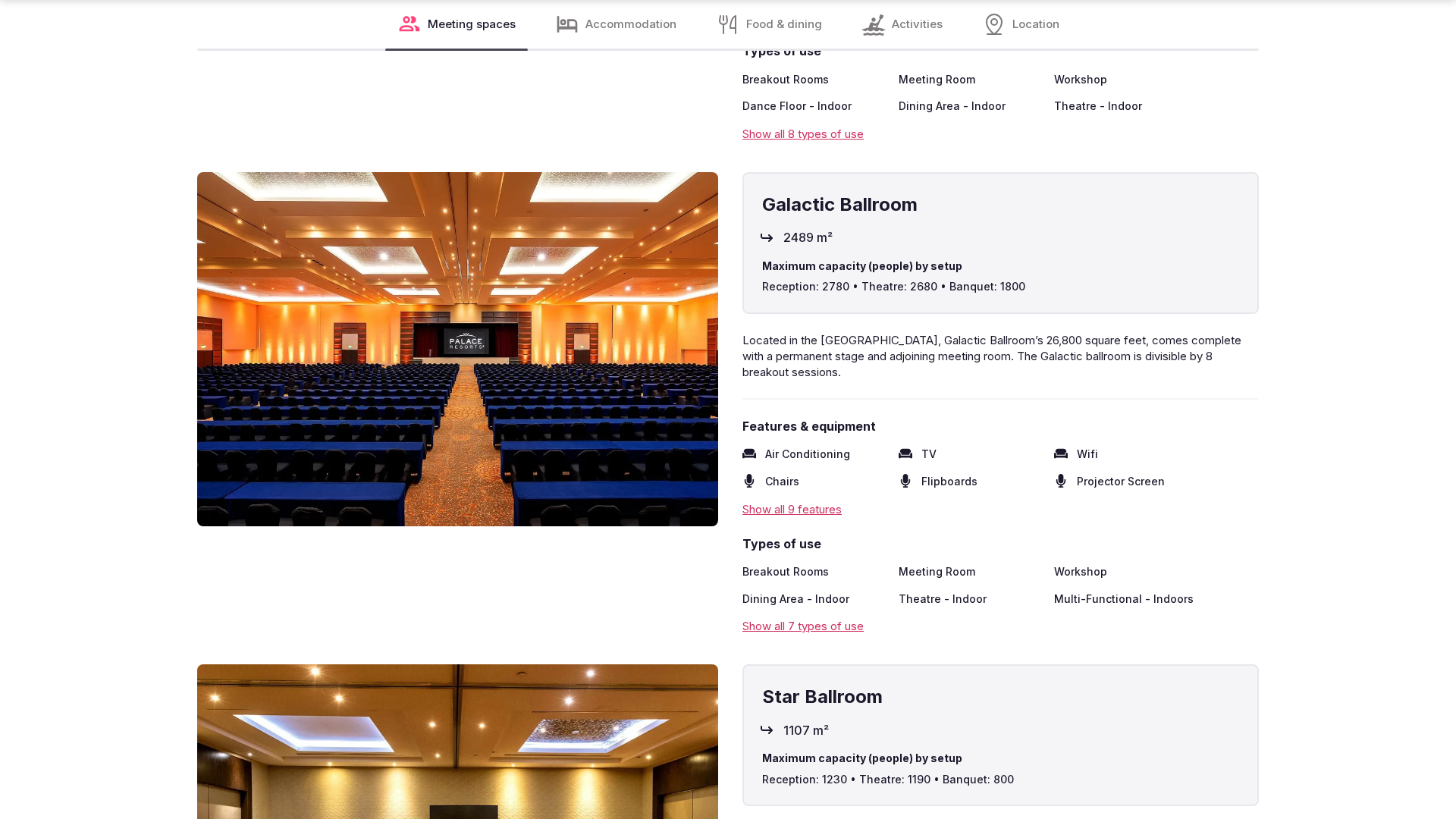
scroll to position [3054, 0]
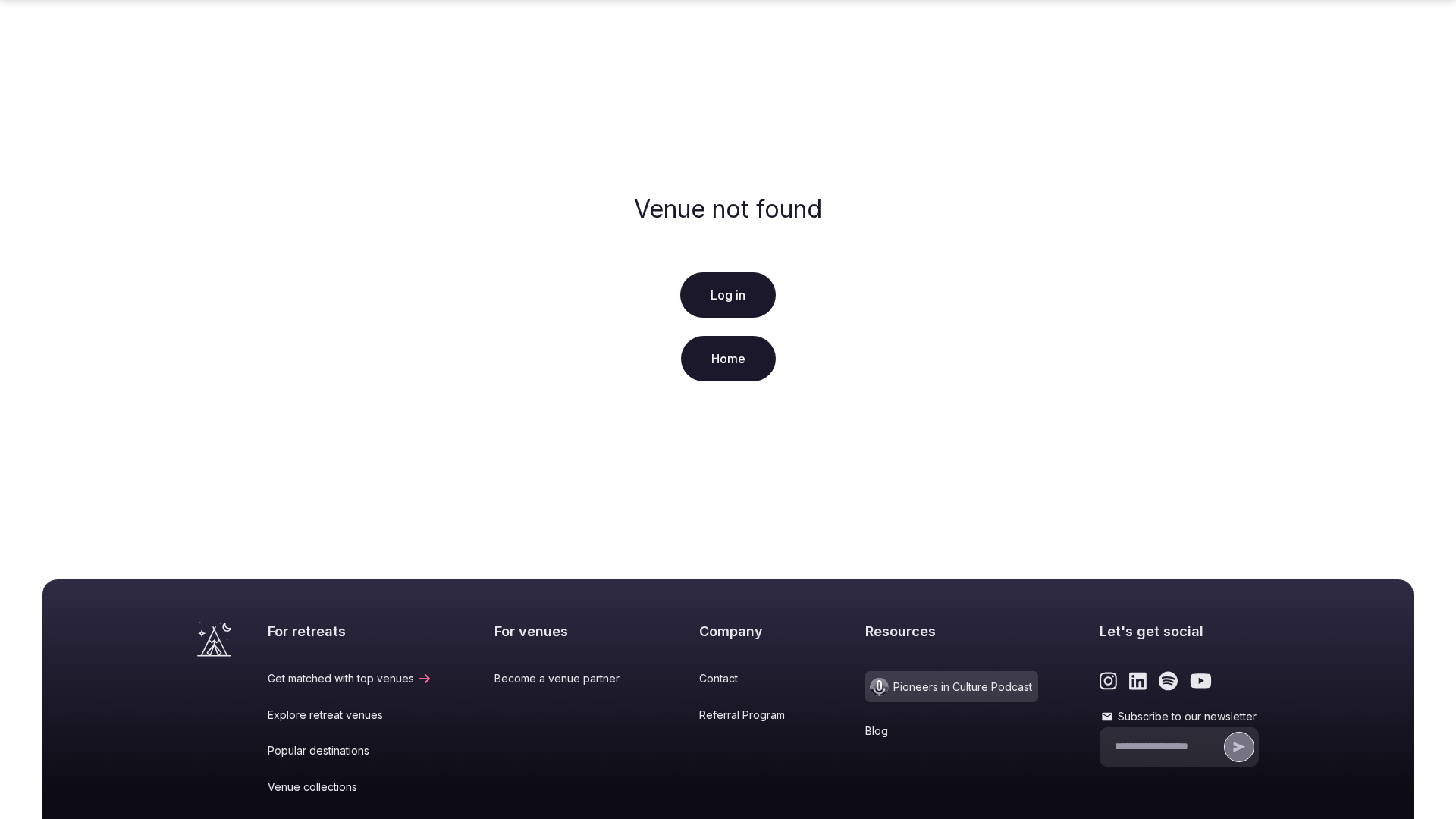
scroll to position [225, 0]
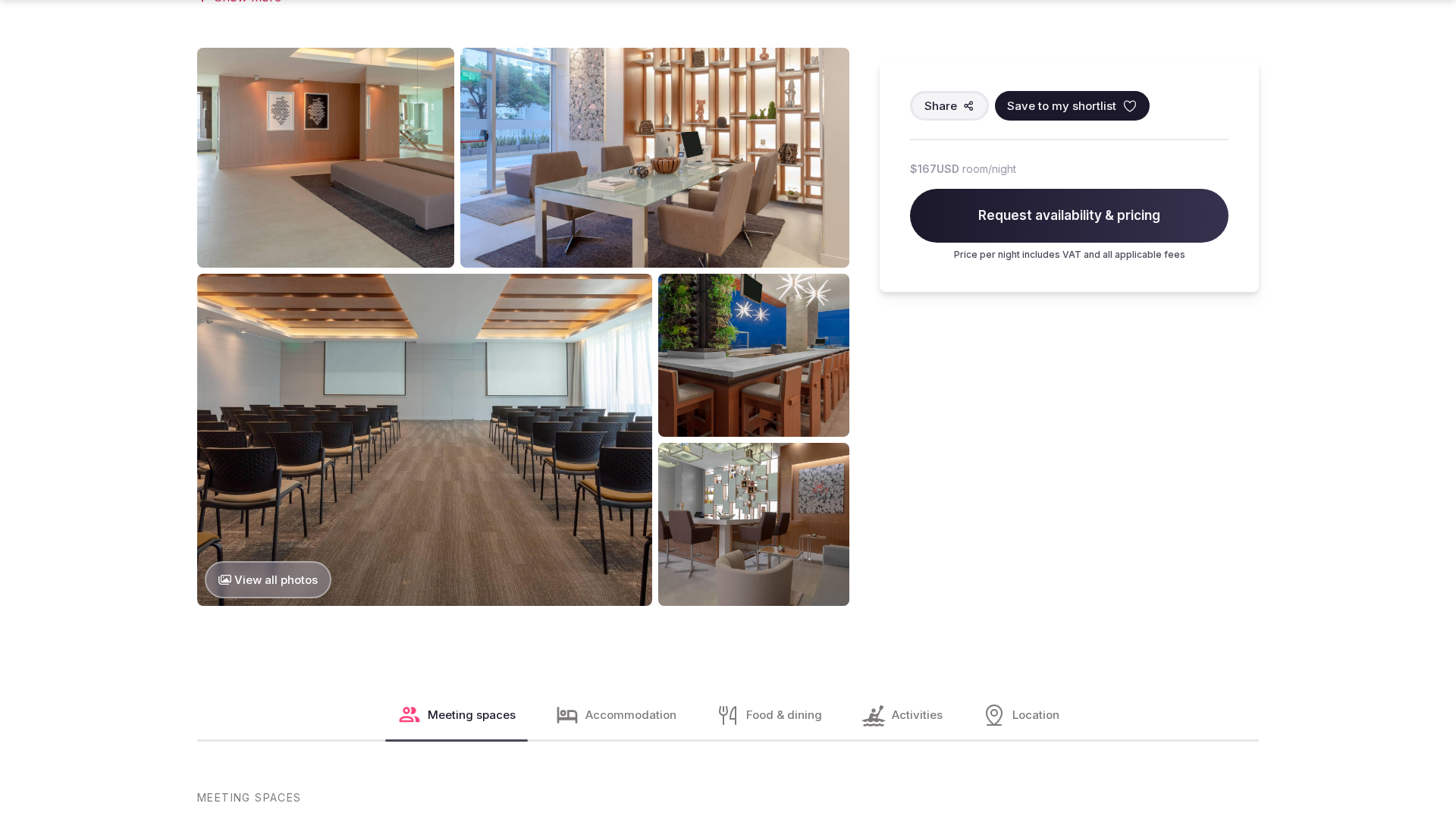
scroll to position [2266, 0]
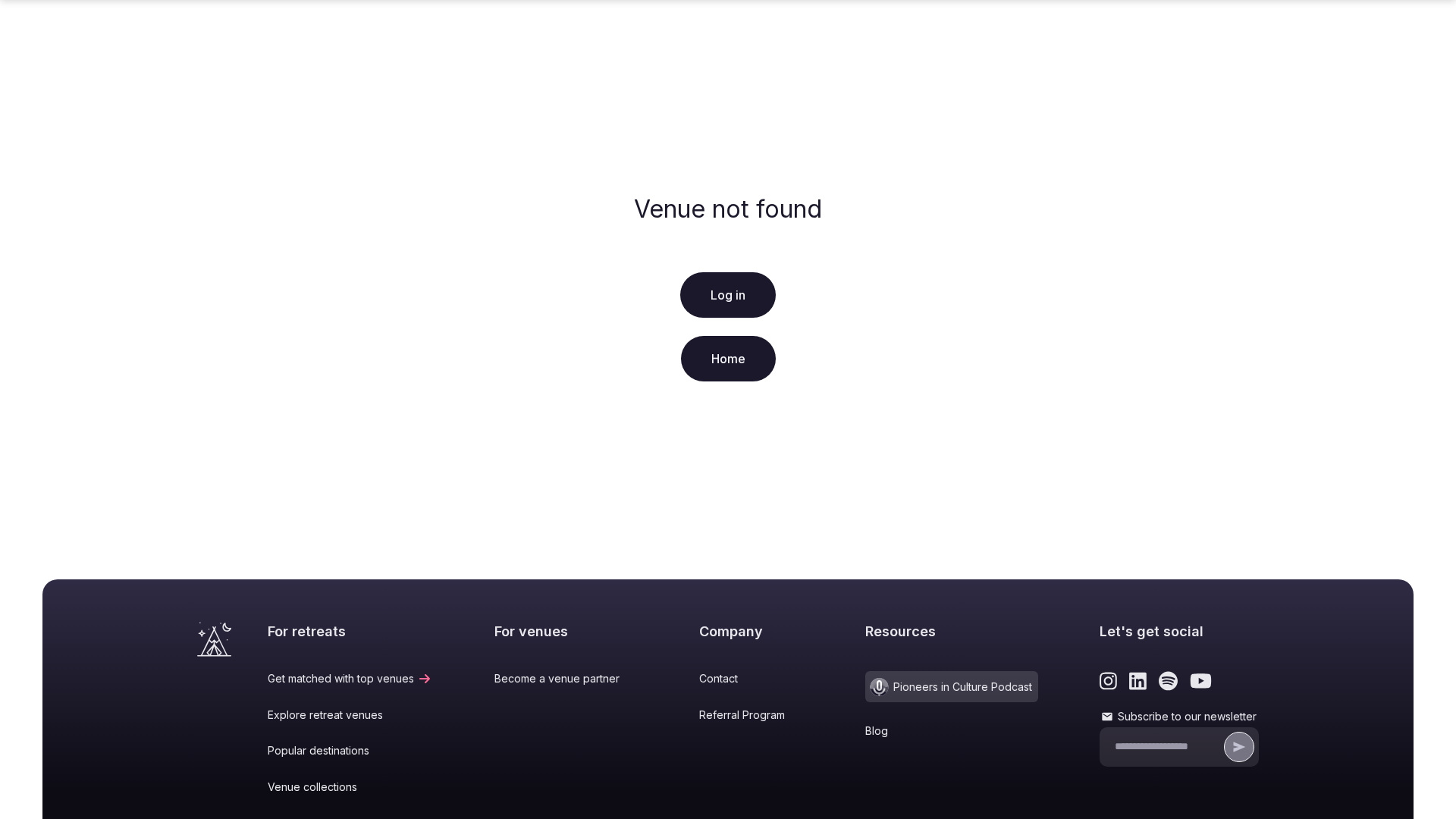
scroll to position [225, 0]
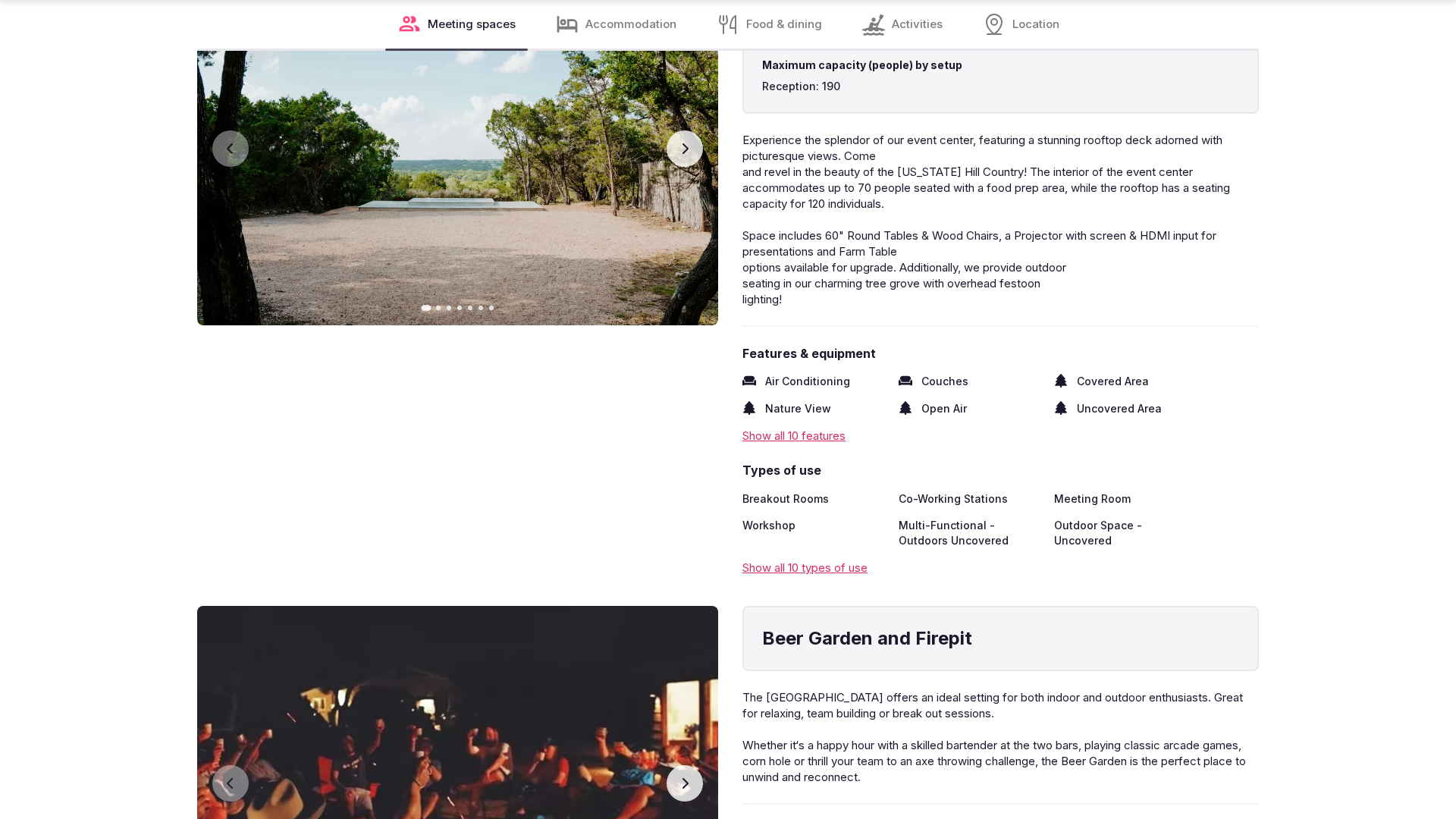
scroll to position [3054, 0]
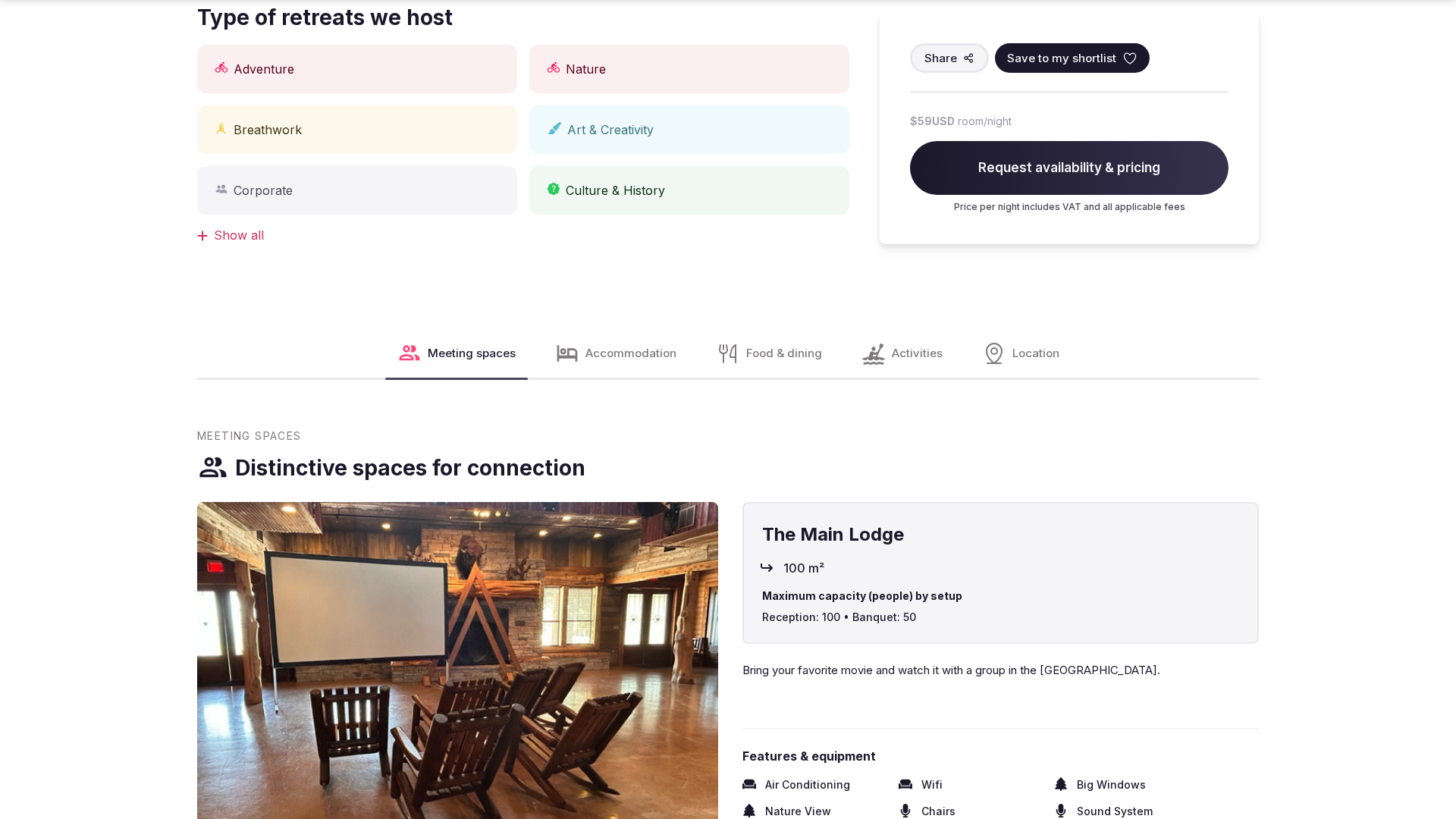
scroll to position [1530, 0]
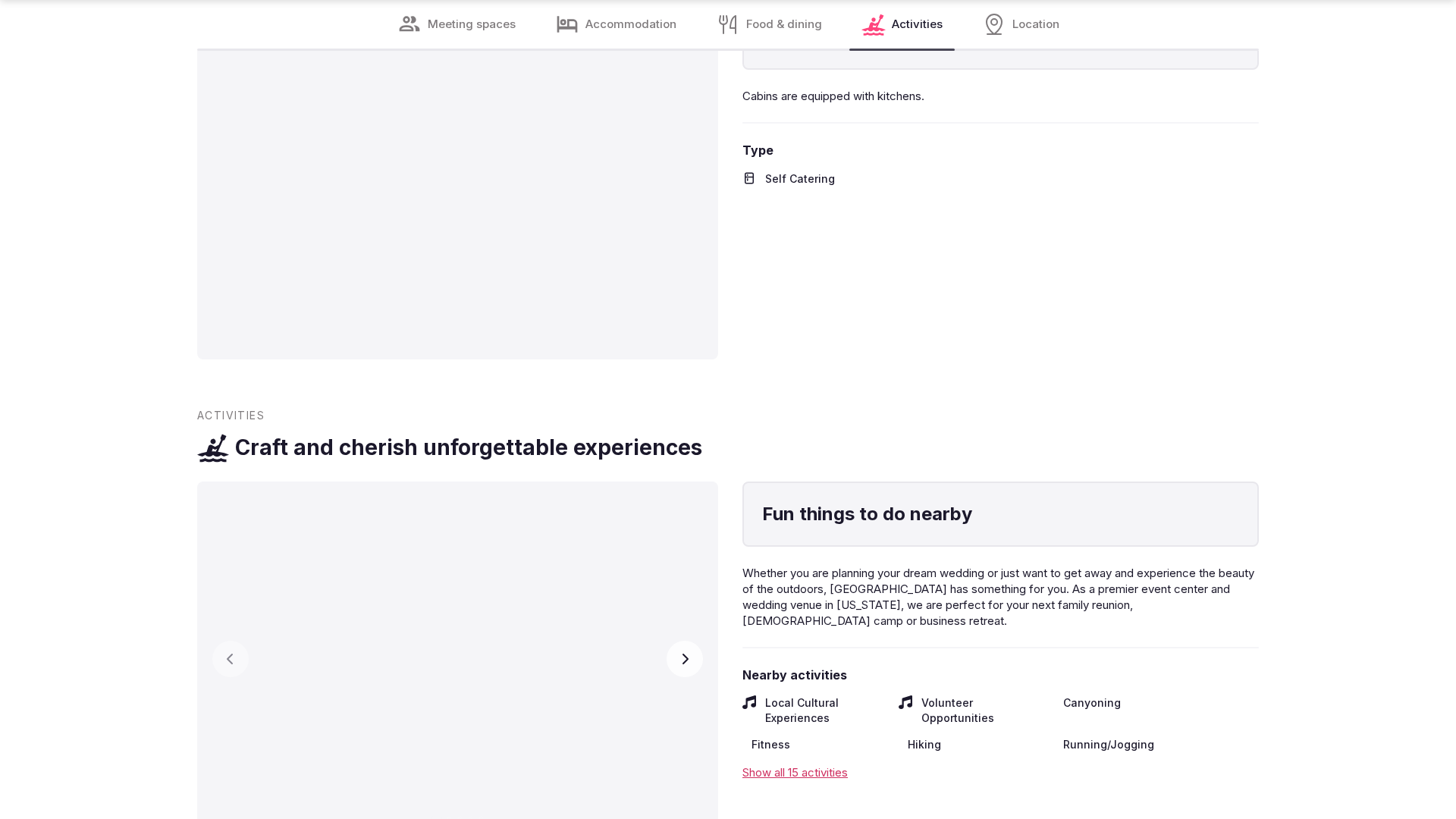
scroll to position [3003, 0]
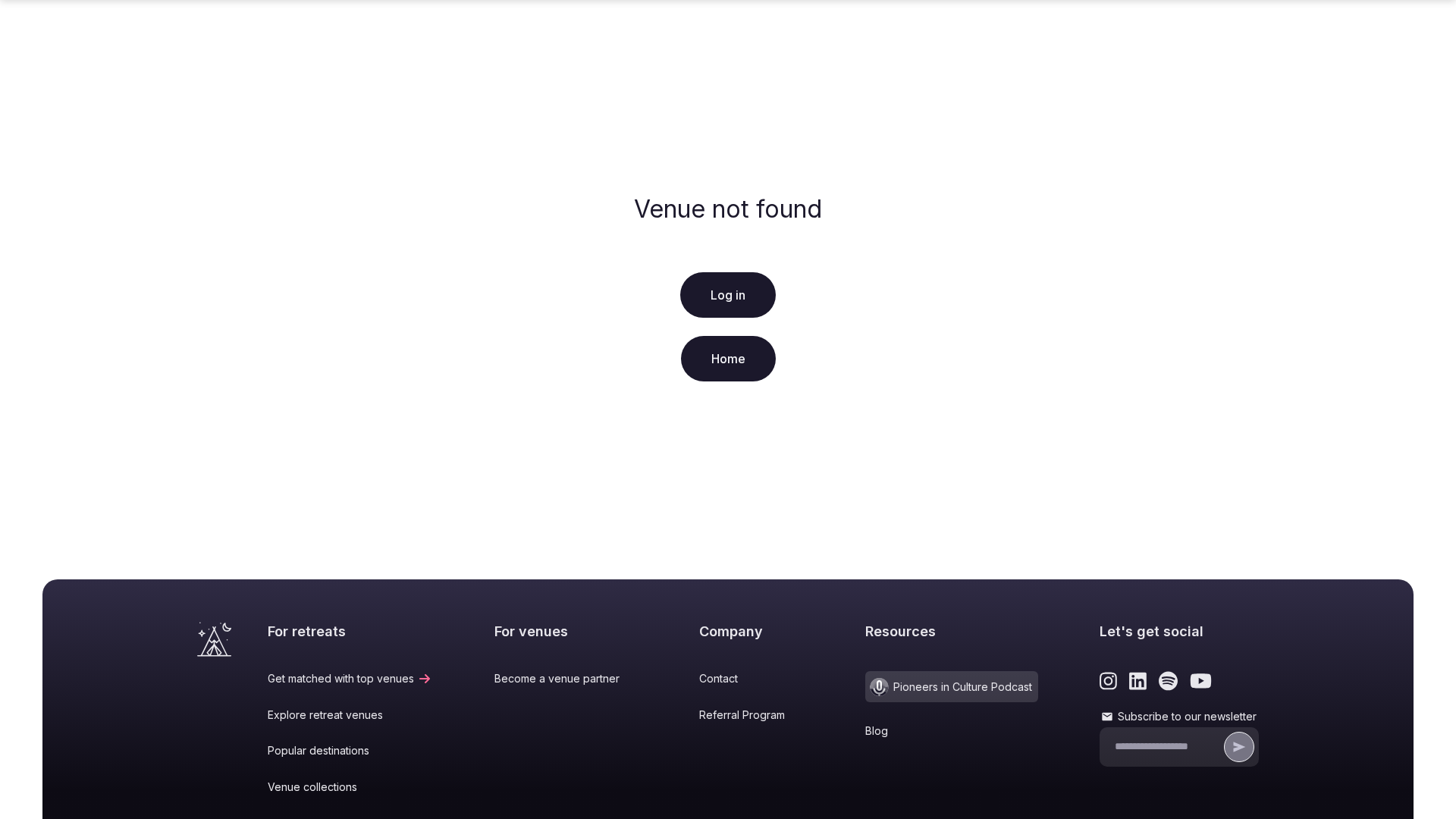
scroll to position [225, 0]
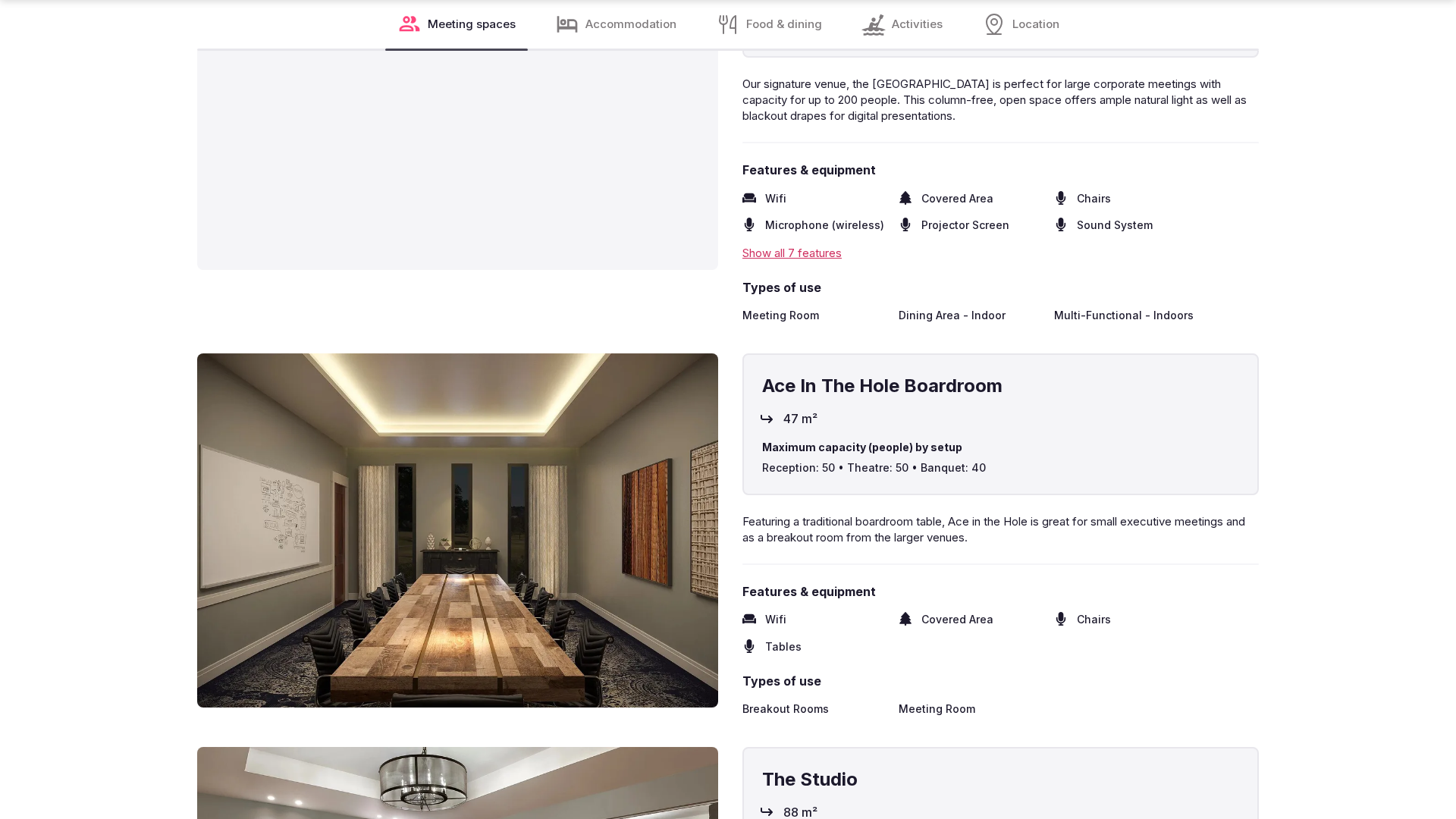
scroll to position [3054, 0]
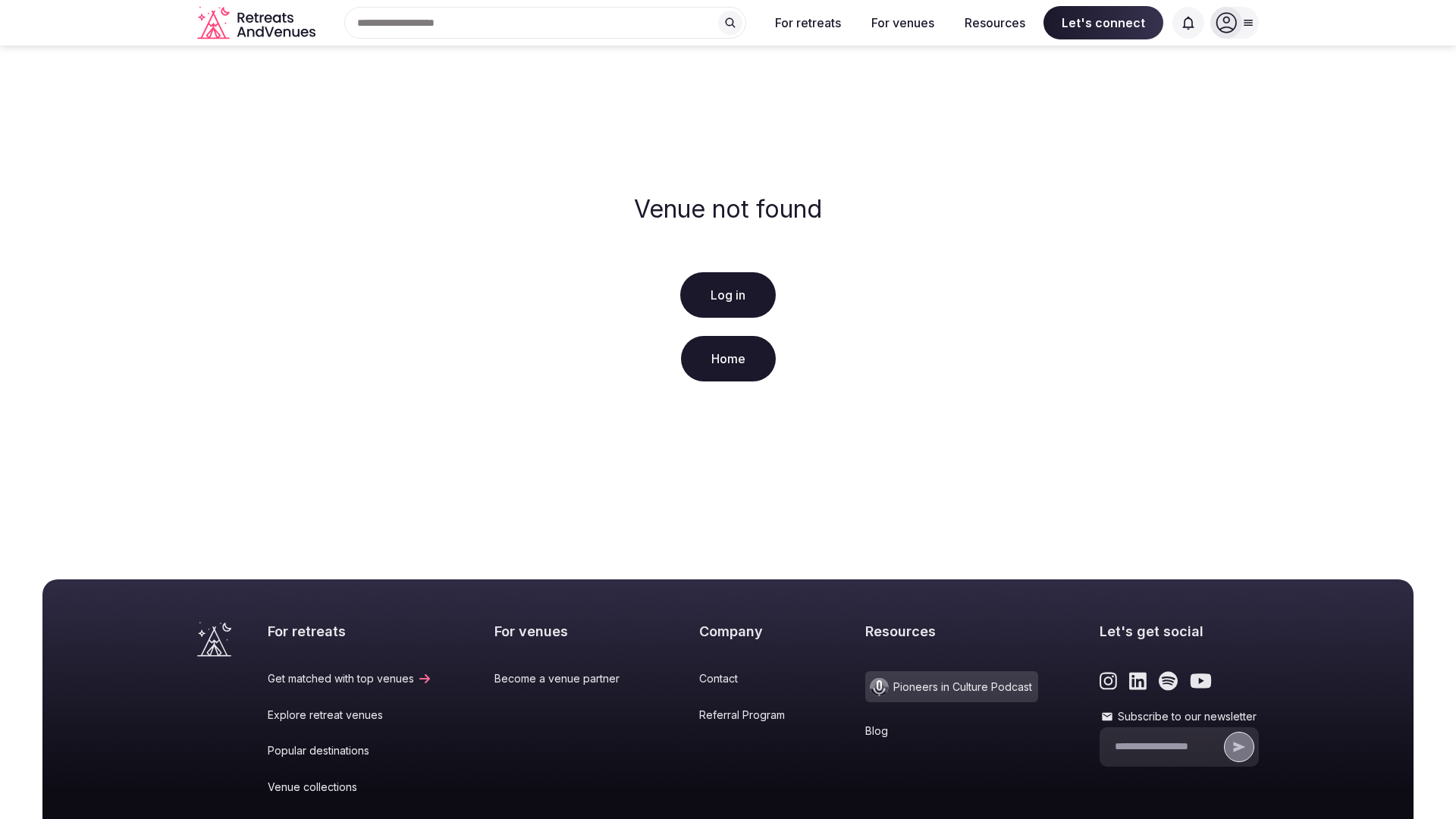
scroll to position [225, 0]
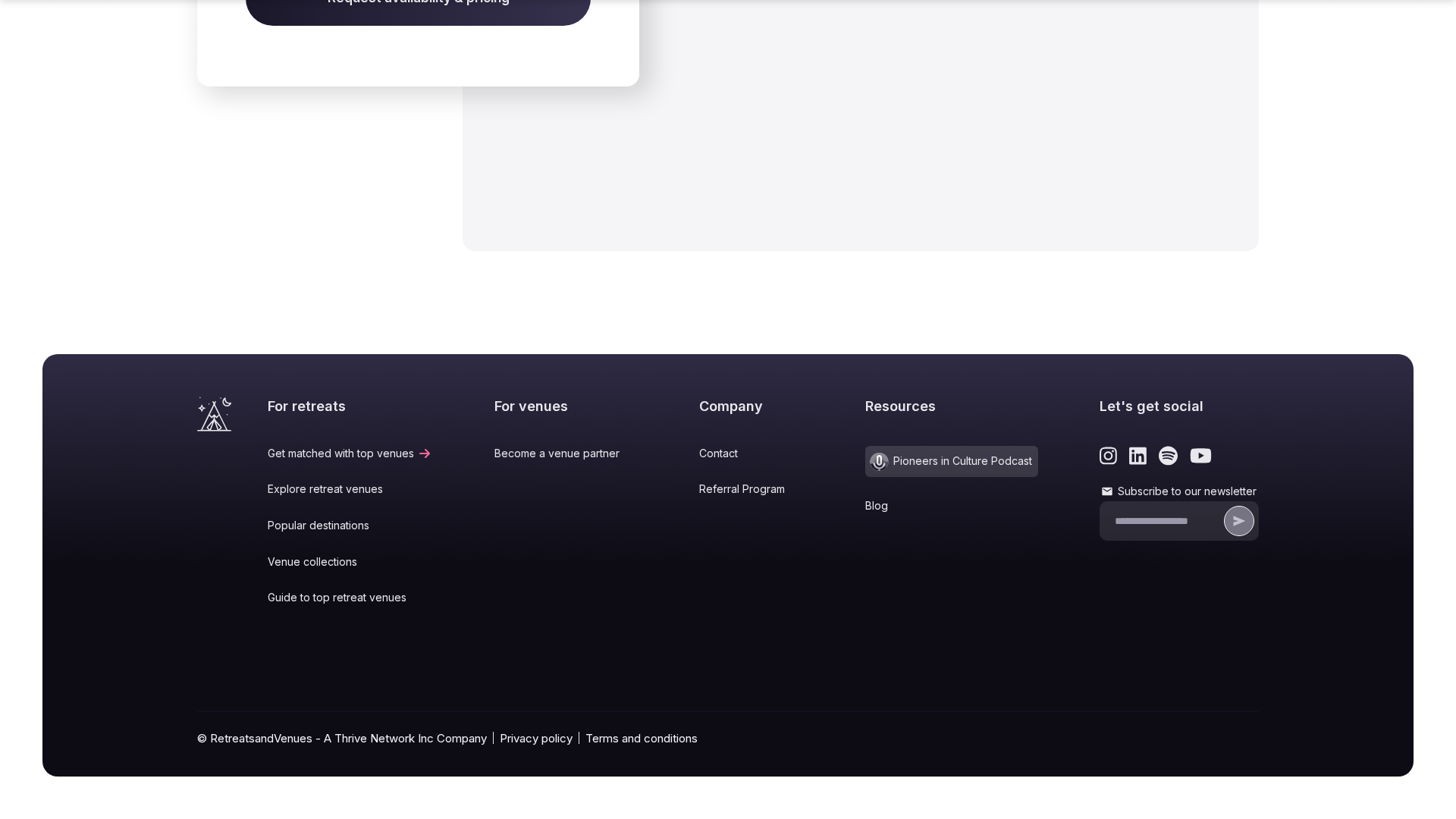
scroll to position [2245, 0]
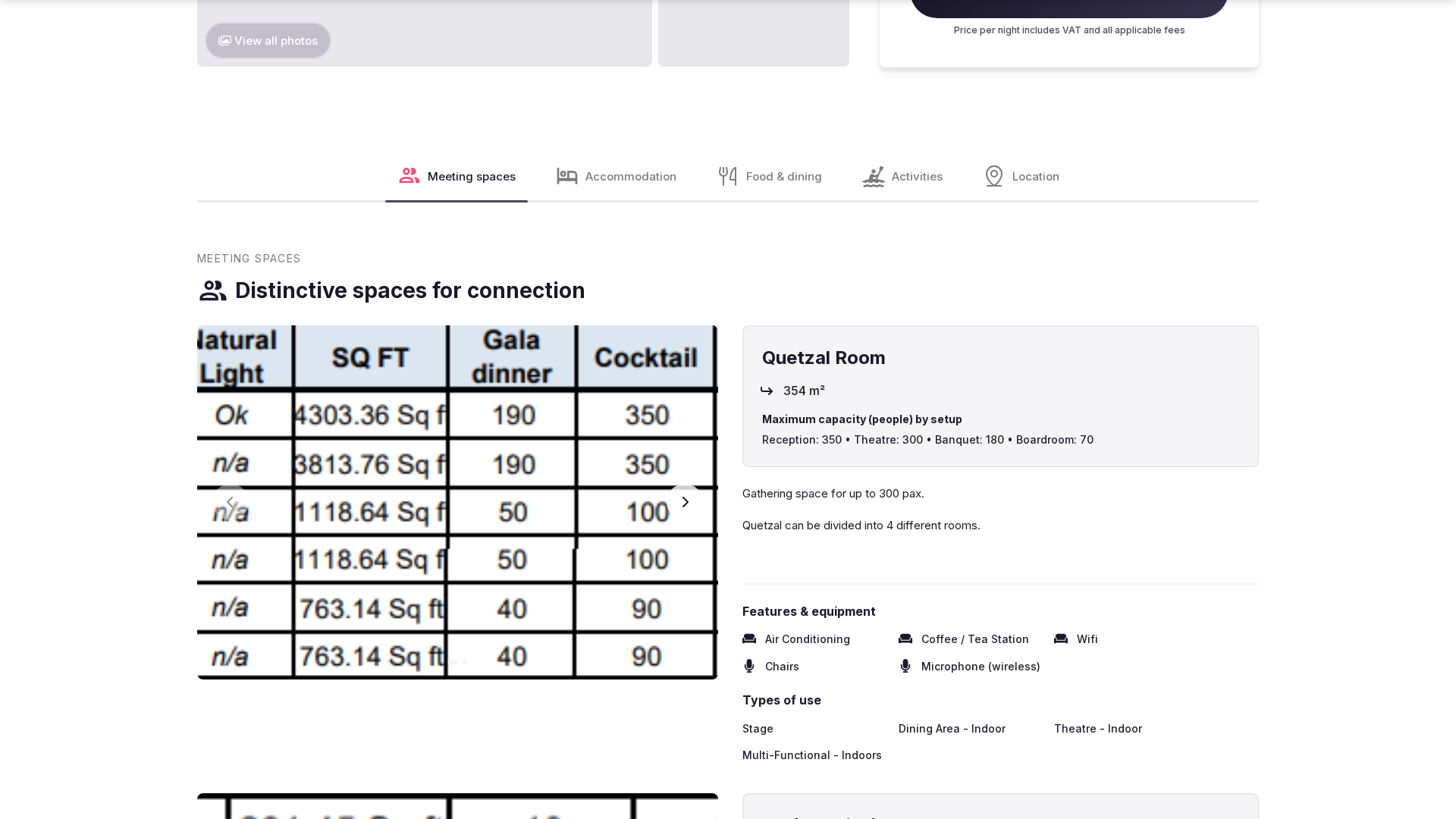
scroll to position [2317, 0]
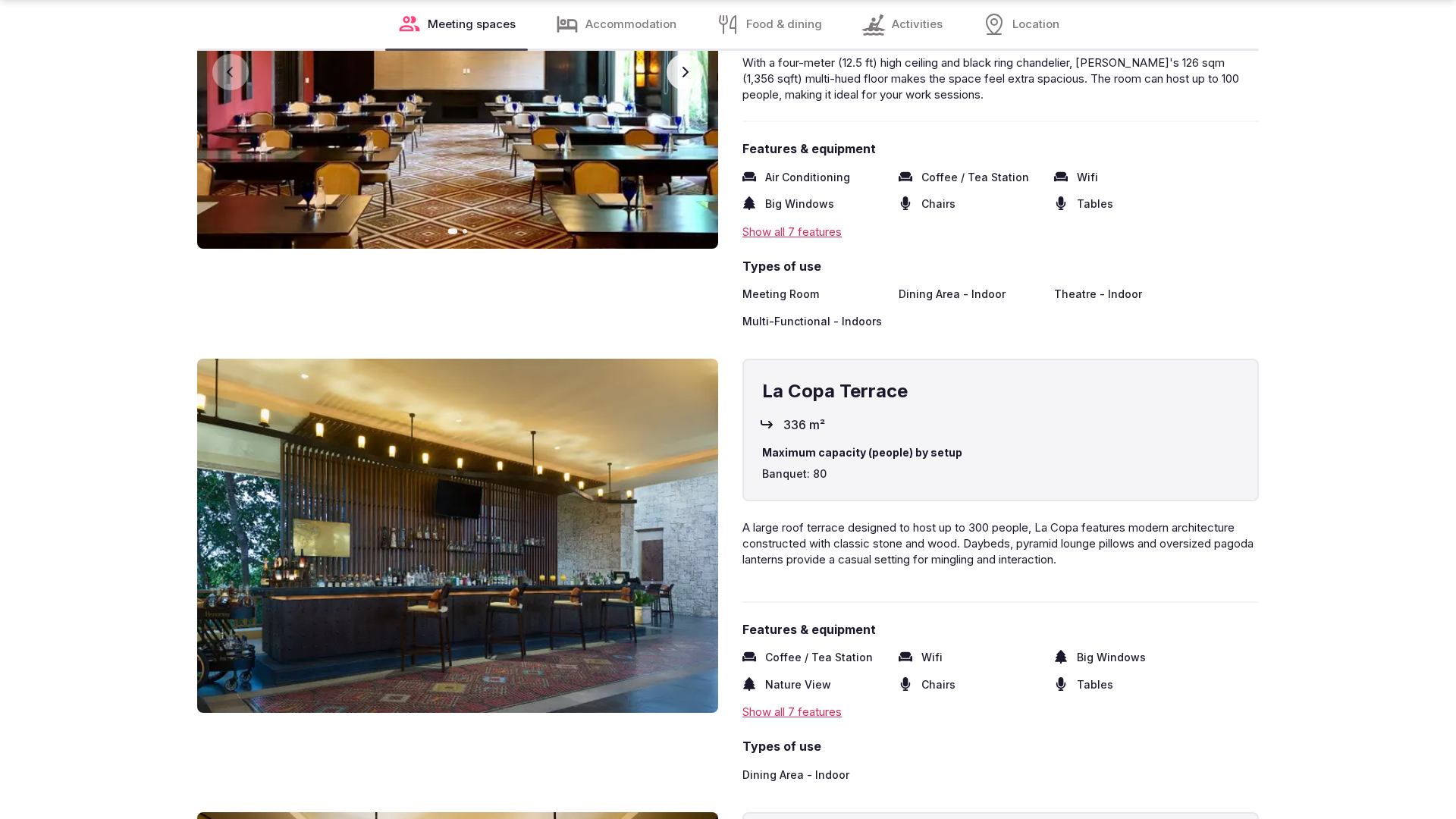
scroll to position [3054, 0]
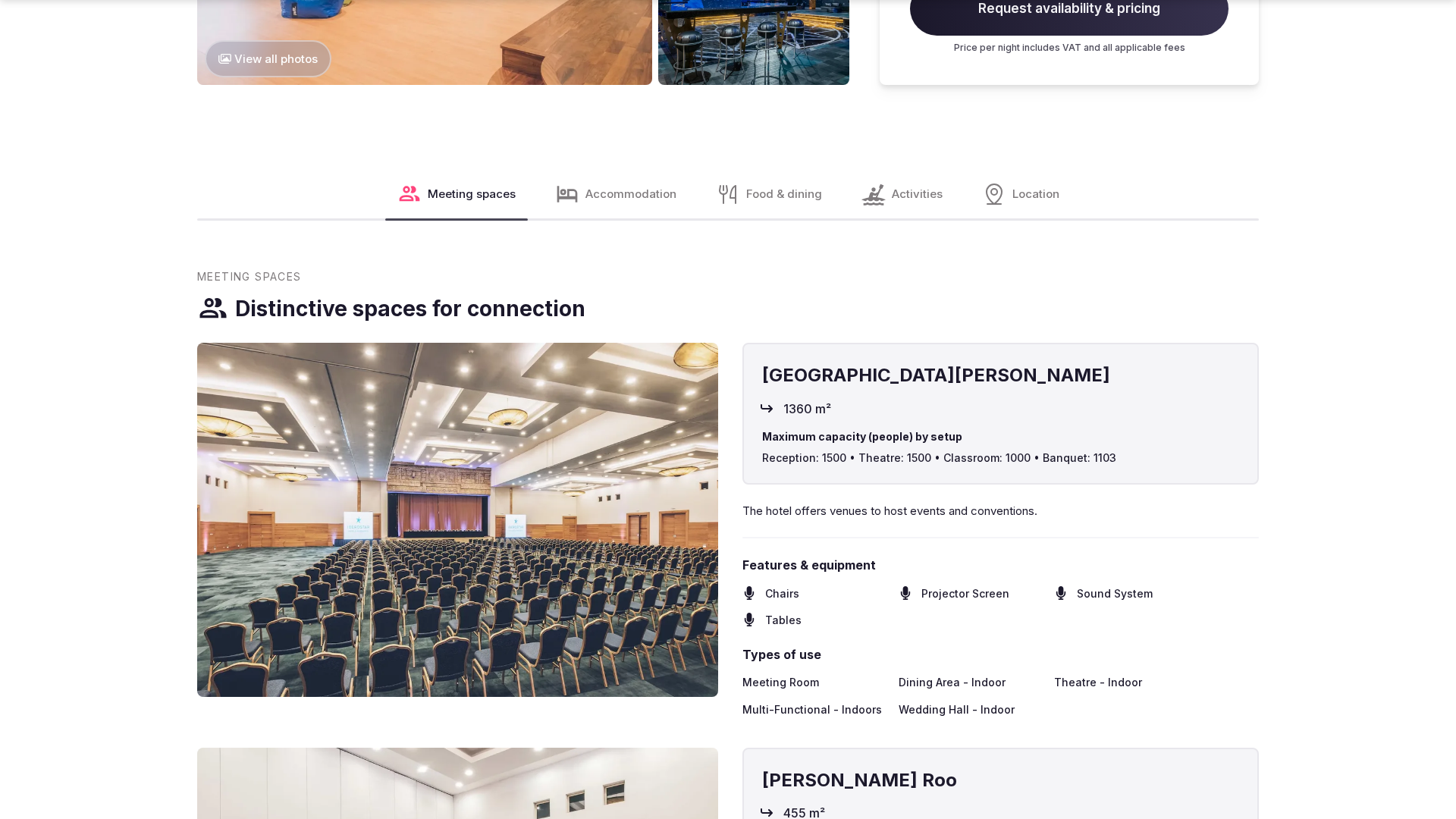
scroll to position [2272, 0]
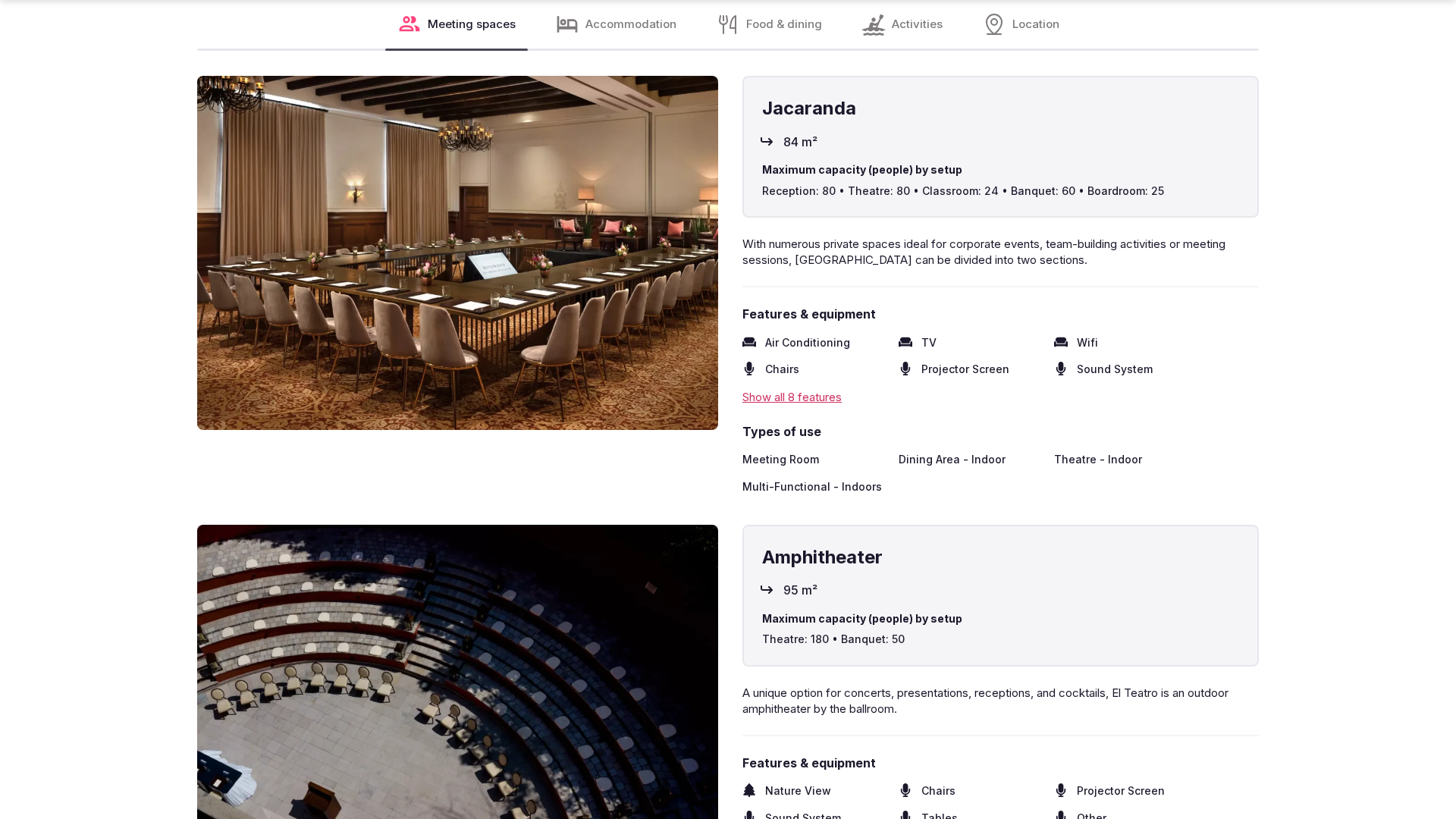
scroll to position [3054, 0]
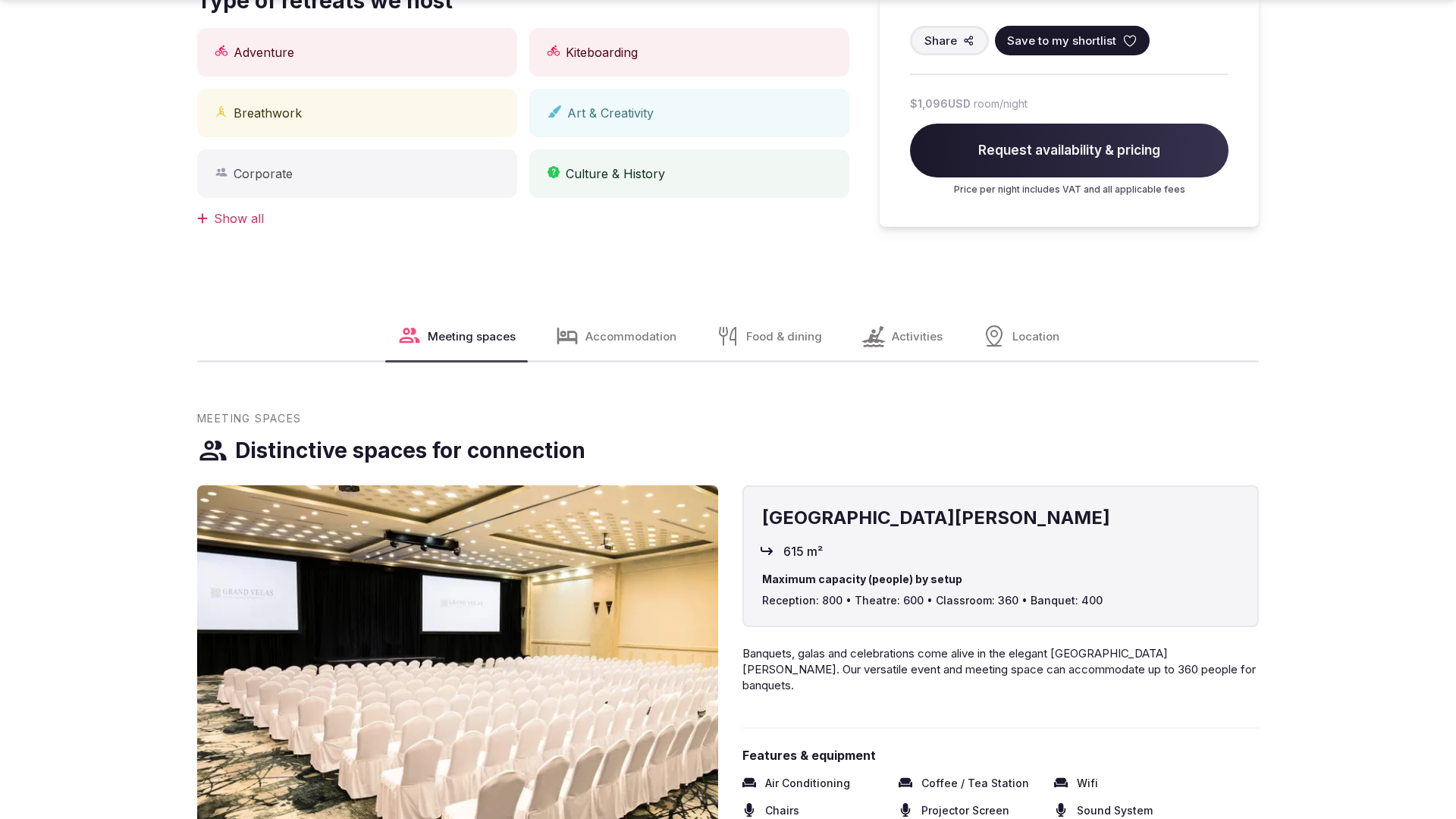
scroll to position [1530, 0]
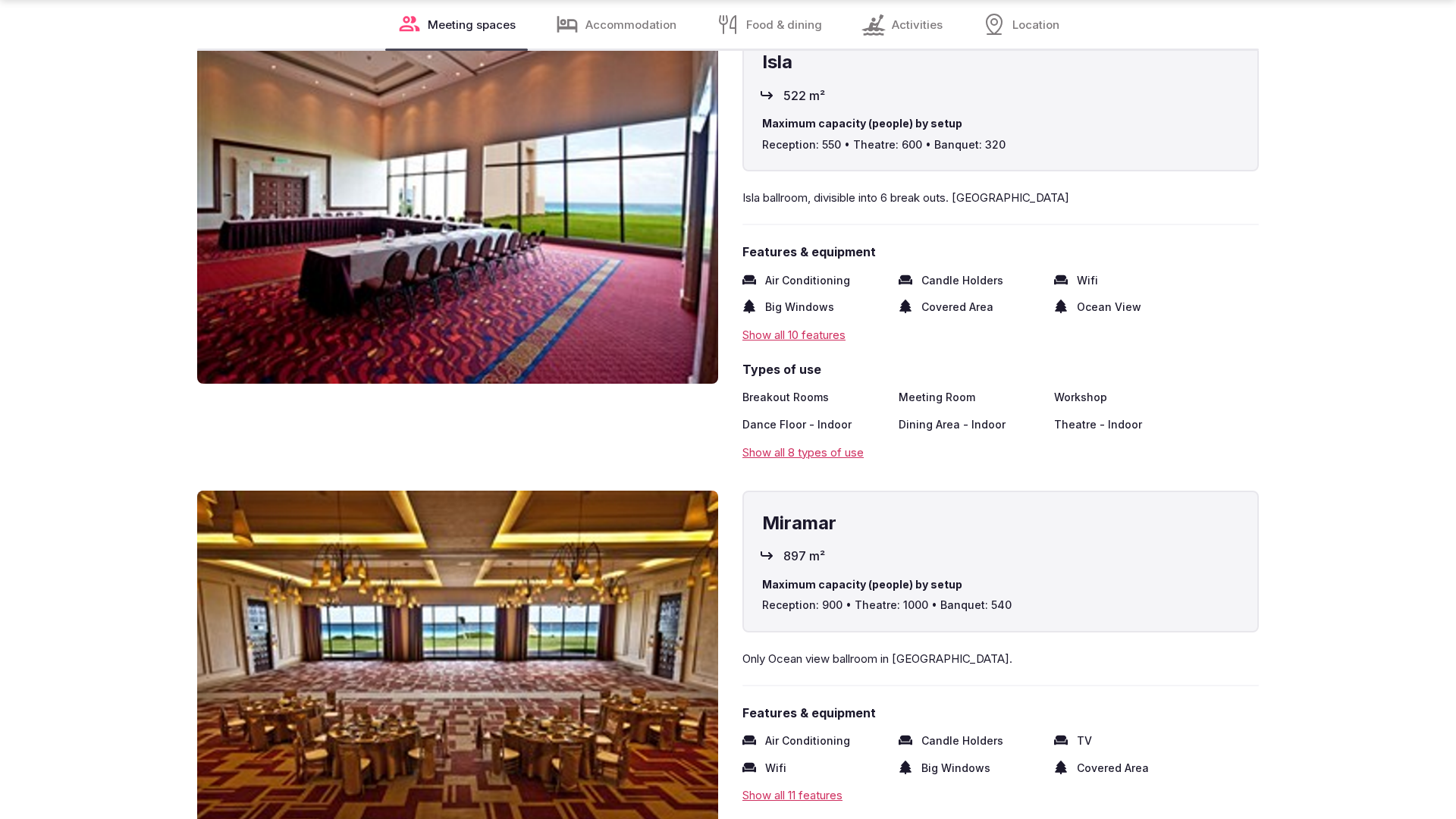
scroll to position [3054, 0]
